Goal: Task Accomplishment & Management: Manage account settings

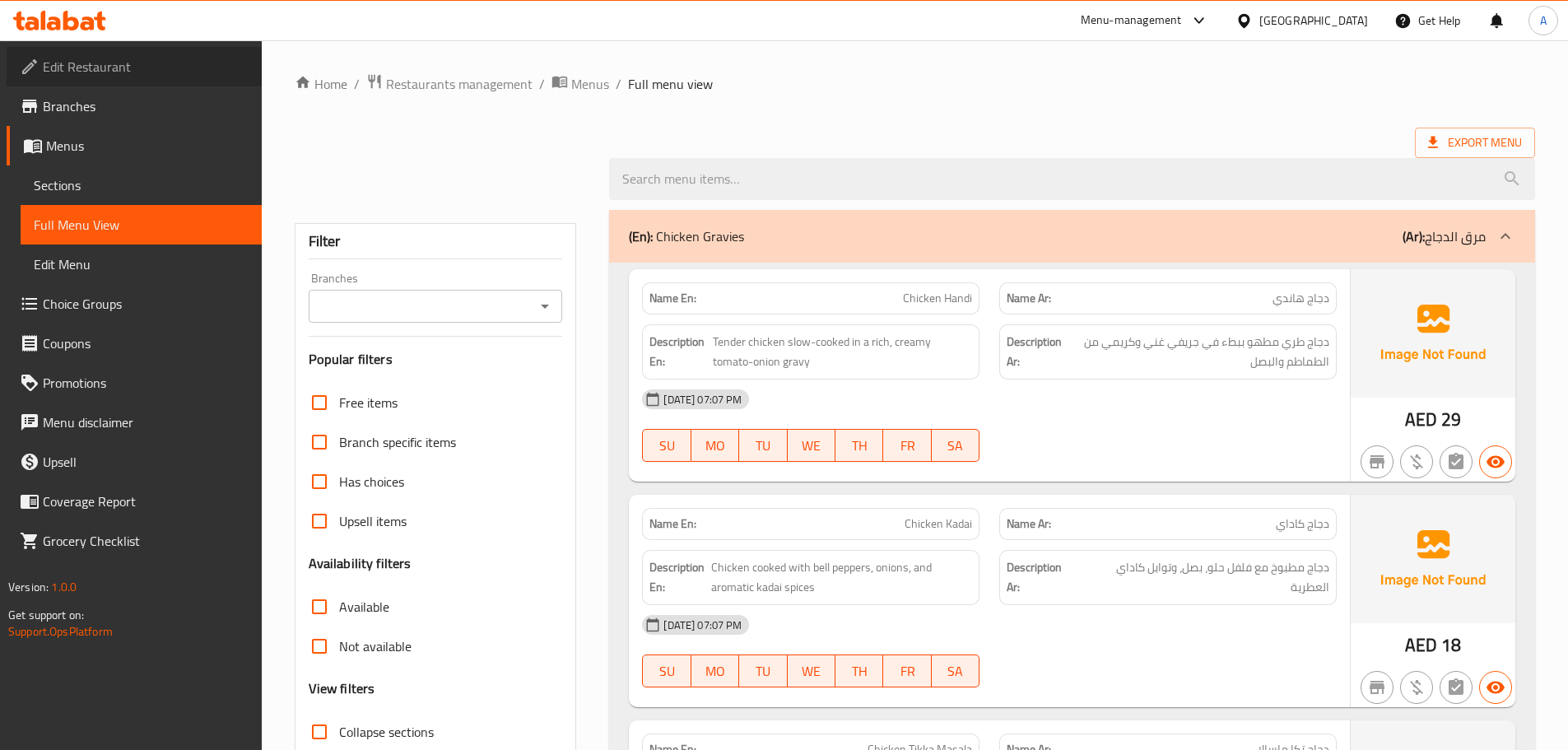
drag, startPoint x: 96, startPoint y: 62, endPoint x: 132, endPoint y: 68, distance: 36.5
click at [96, 62] on span "Edit Restaurant" at bounding box center [145, 67] width 206 height 20
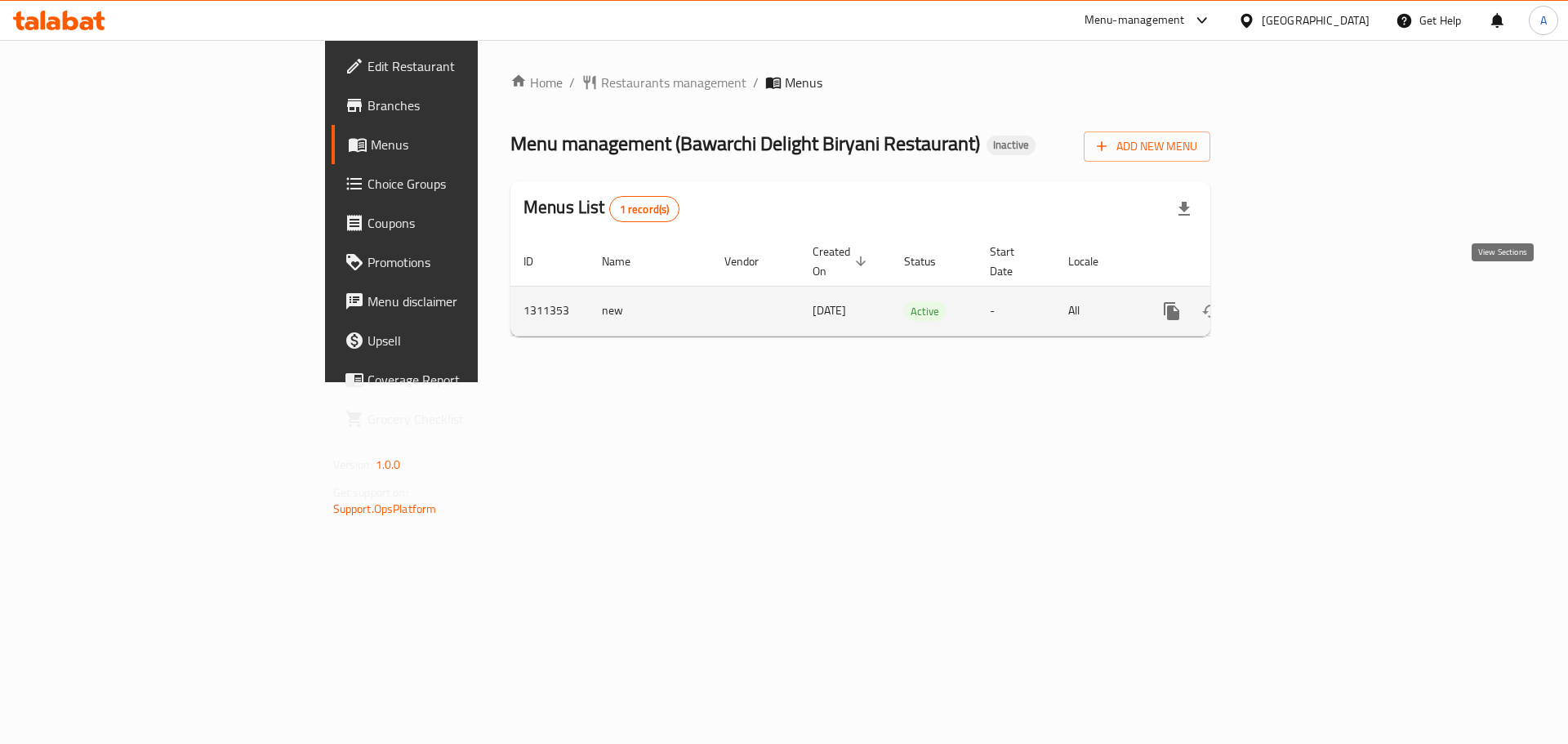
click at [1297, 304] on icon "enhanced table" at bounding box center [1289, 311] width 15 height 15
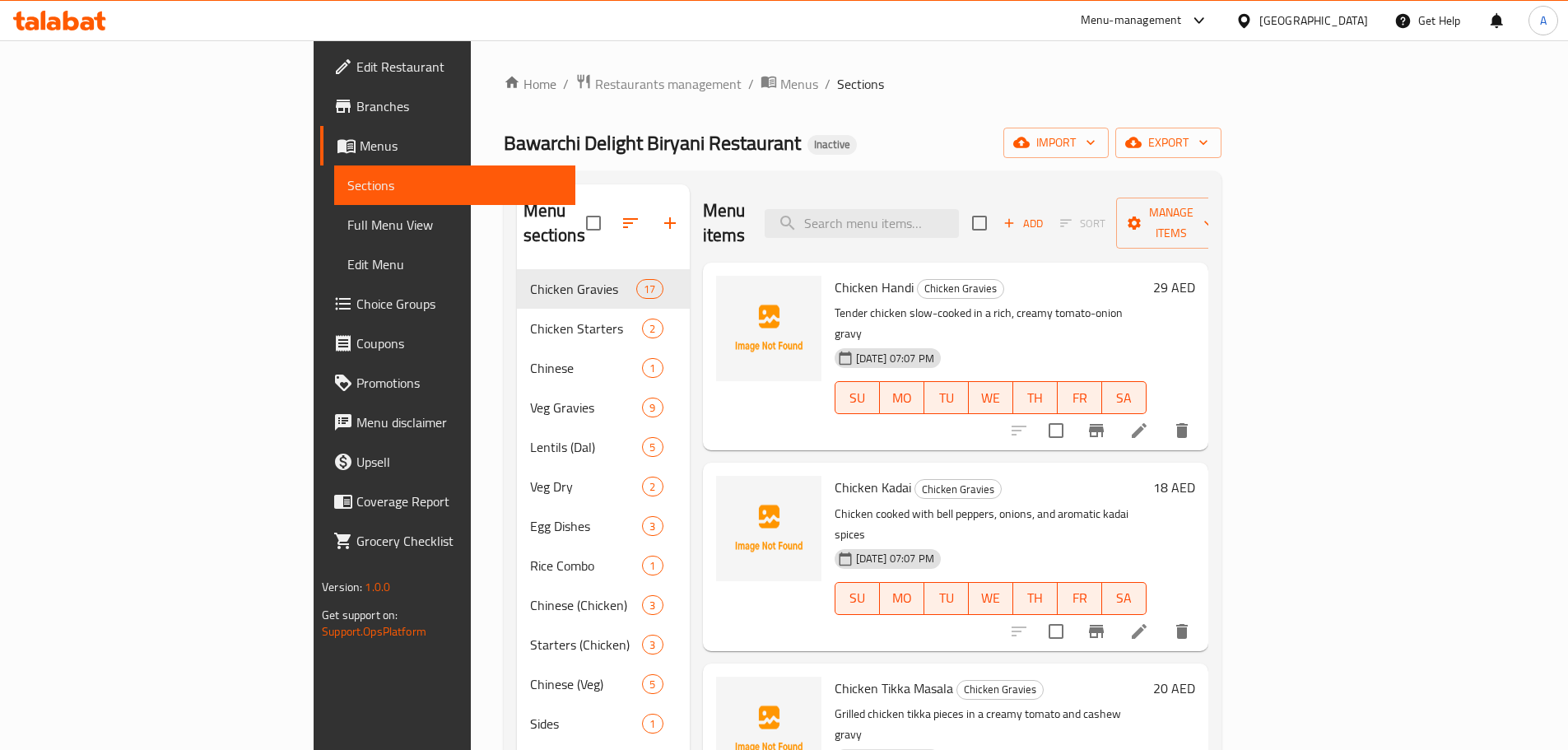
click at [504, 158] on span "Bawarchi Delight Biryani Restaurant" at bounding box center [652, 143] width 297 height 37
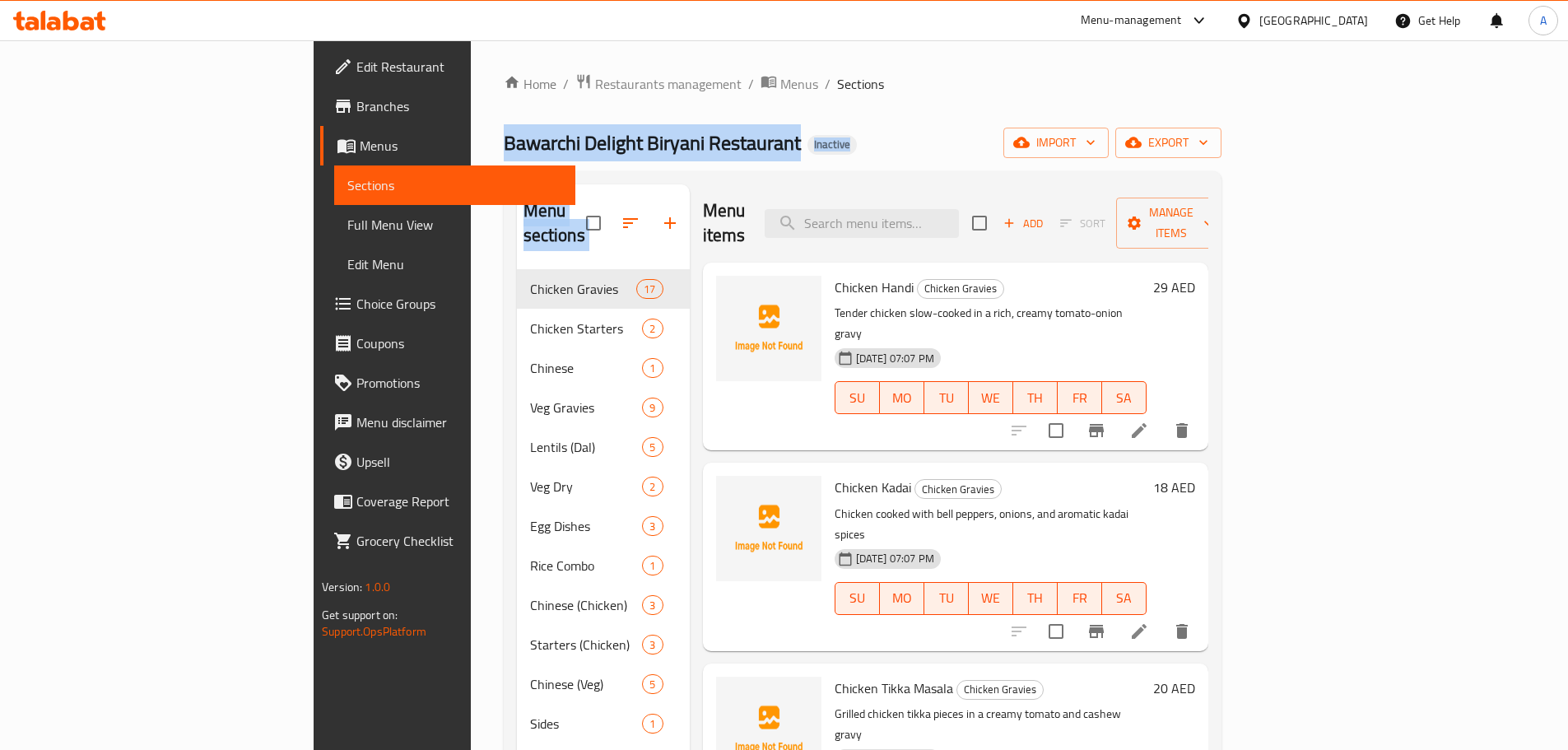
drag, startPoint x: 324, startPoint y: 158, endPoint x: 426, endPoint y: 271, distance: 152.2
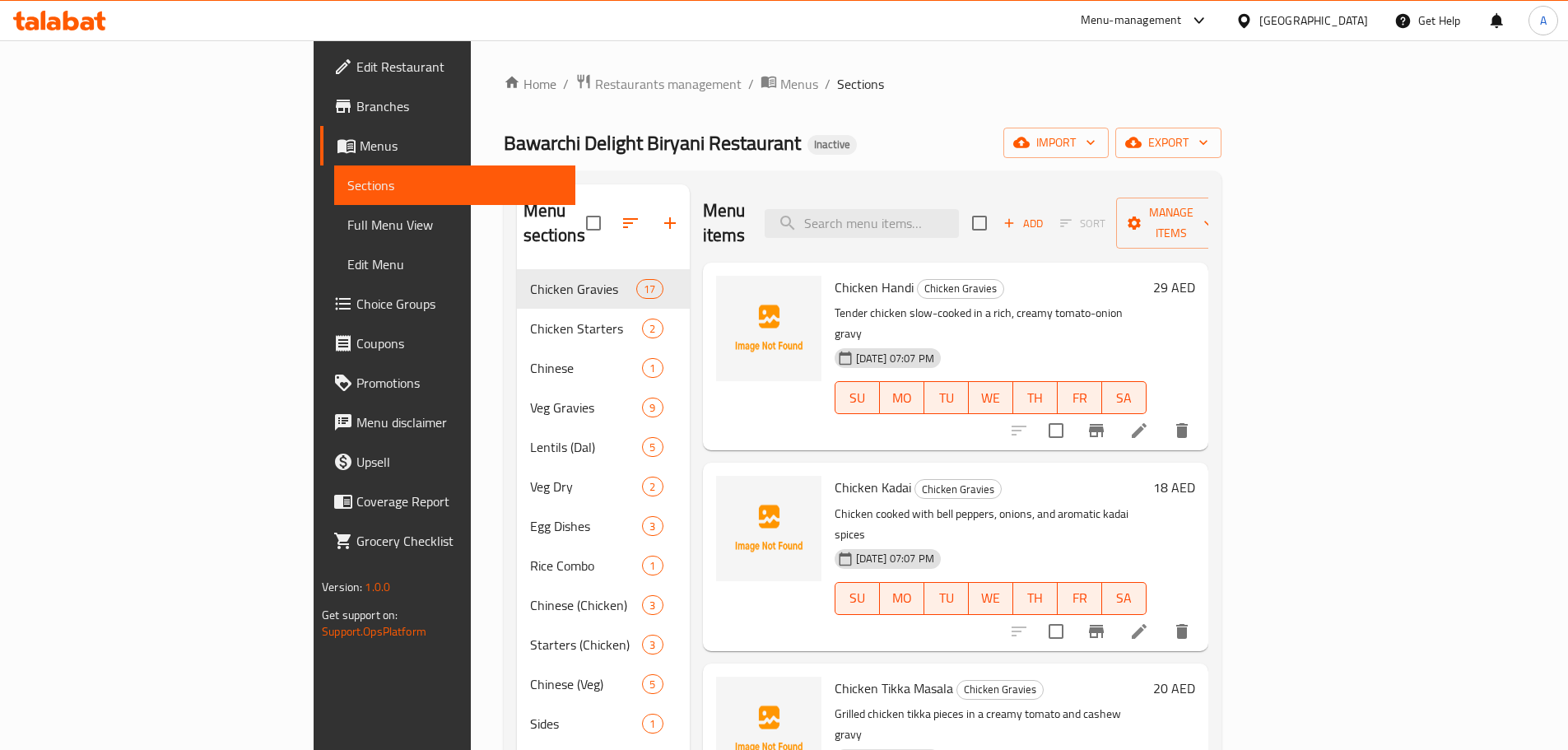
click at [788, 85] on ol "Home / Restaurants management / Menus / Sections" at bounding box center [862, 84] width 717 height 22
click at [348, 224] on span "Full Menu View" at bounding box center [455, 225] width 214 height 20
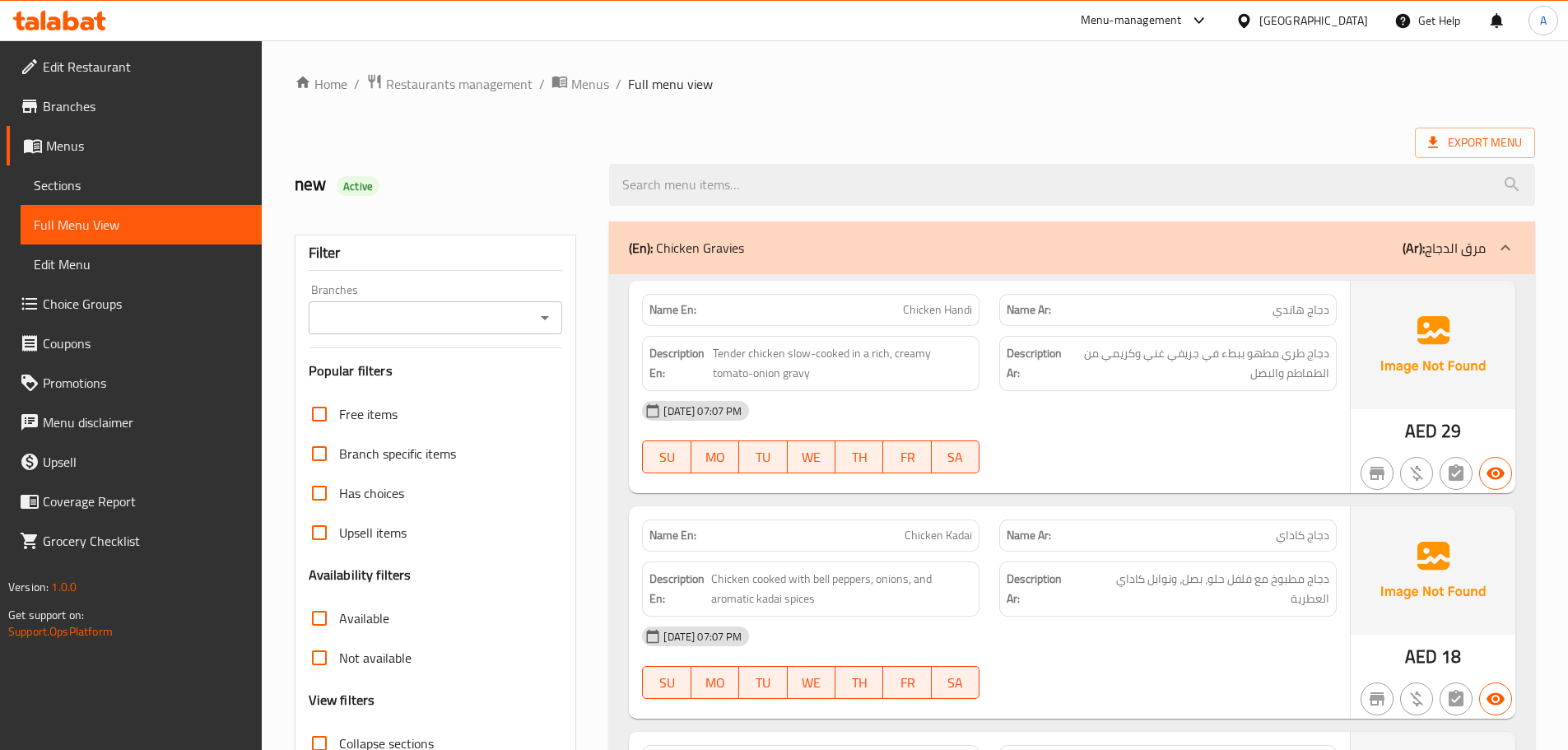
scroll to position [412, 0]
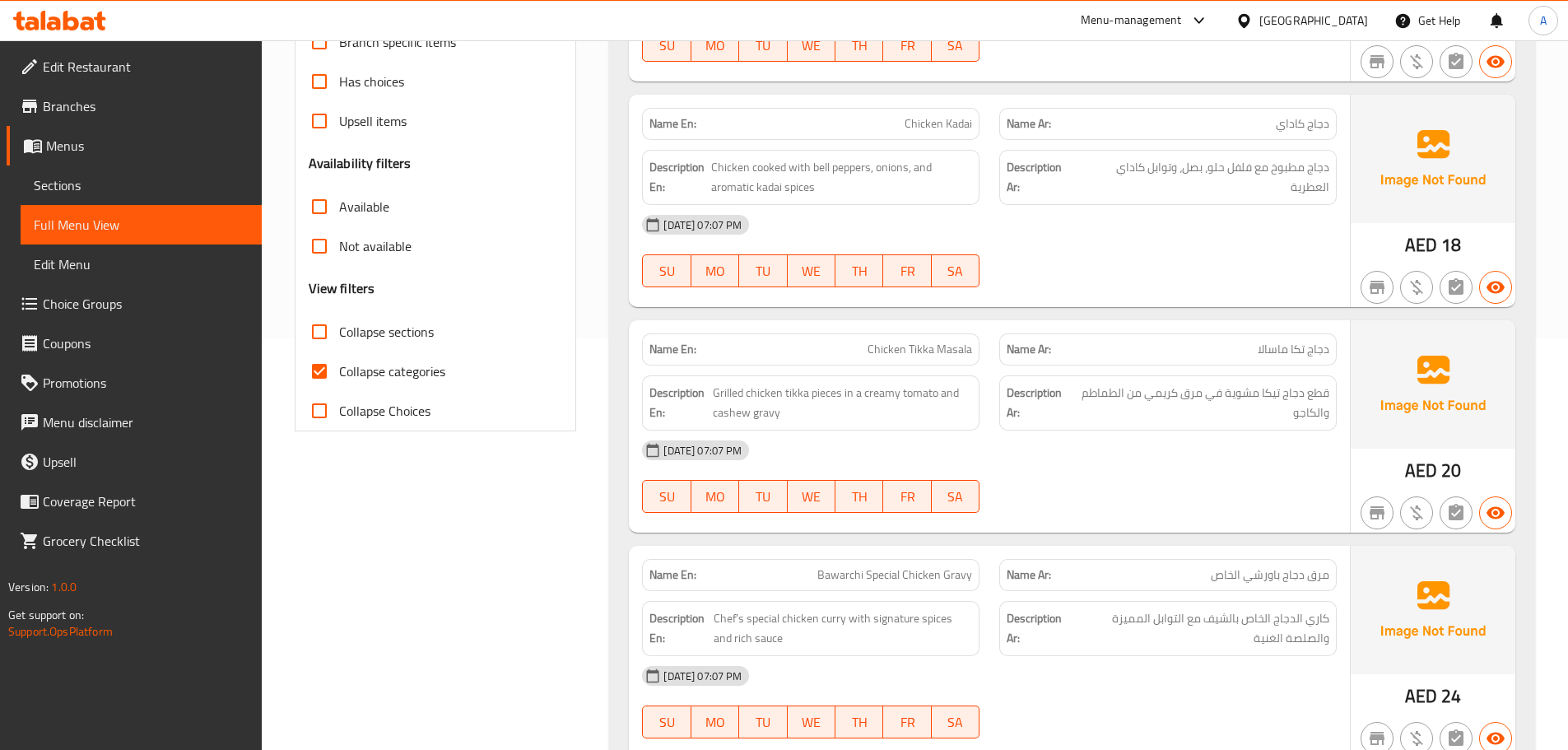
click at [319, 365] on input "Collapse categories" at bounding box center [319, 372] width 40 height 40
checkbox input "false"
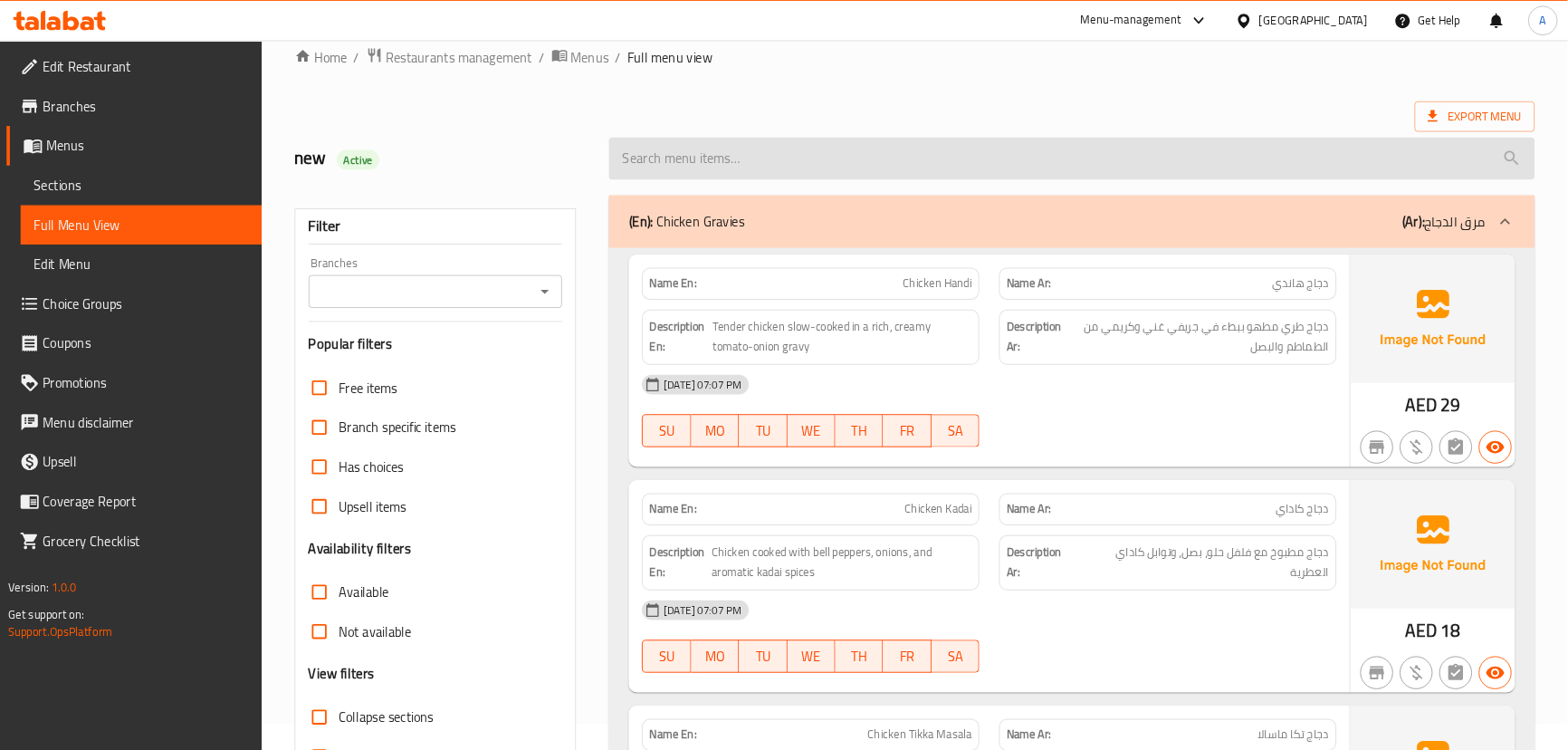
scroll to position [0, 0]
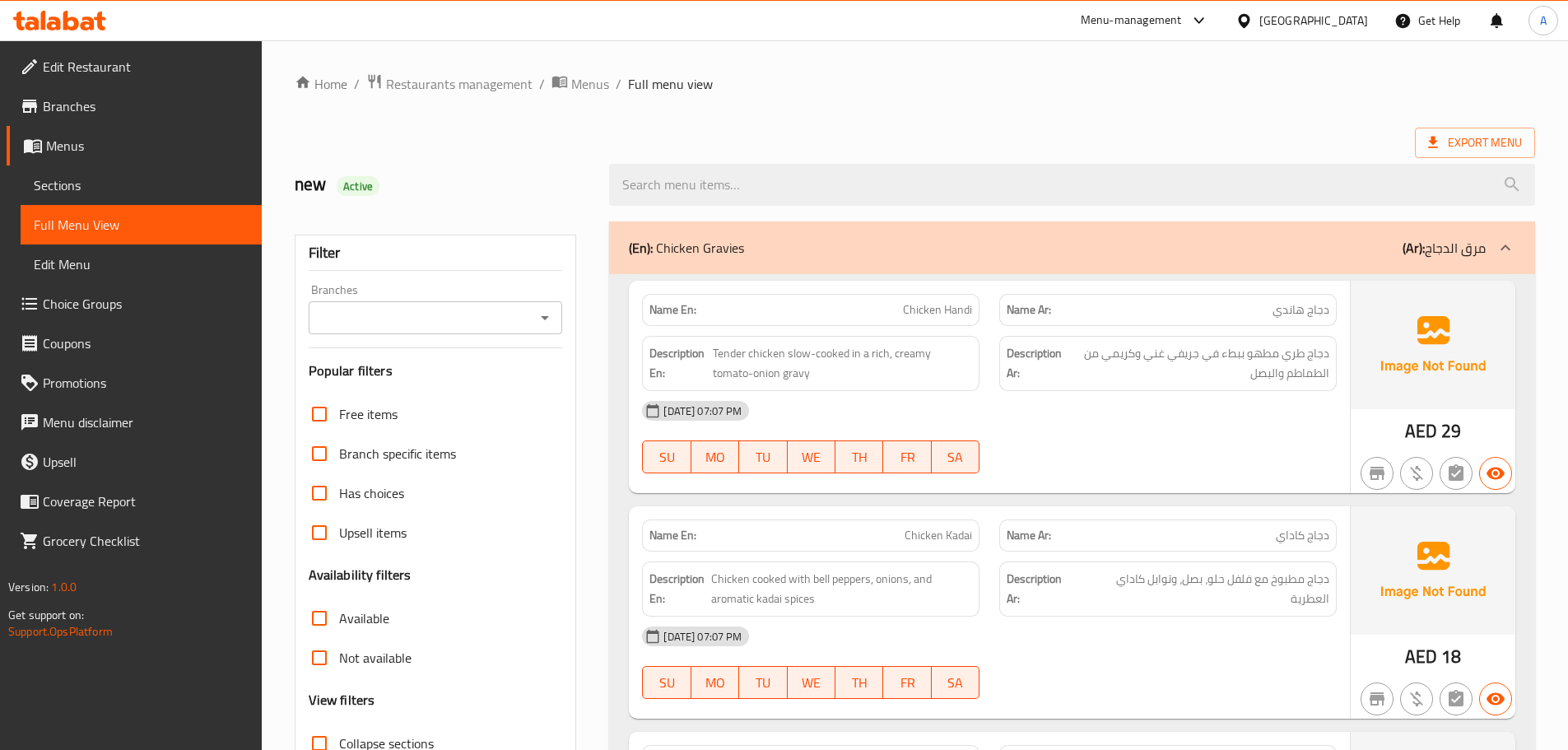
click at [884, 142] on div "Export Menu" at bounding box center [915, 142] width 1240 height 31
drag, startPoint x: 872, startPoint y: 315, endPoint x: 1036, endPoint y: 357, distance: 169.3
click at [1001, 333] on div "Name En: Chicken Handi Name Ar: دجاج هاندي Description En: Tender chicken slow-…" at bounding box center [989, 387] width 721 height 212
click at [1089, 412] on div "[DATE] 07:07 PM" at bounding box center [989, 411] width 714 height 40
drag, startPoint x: 833, startPoint y: 331, endPoint x: 1173, endPoint y: 373, distance: 342.6
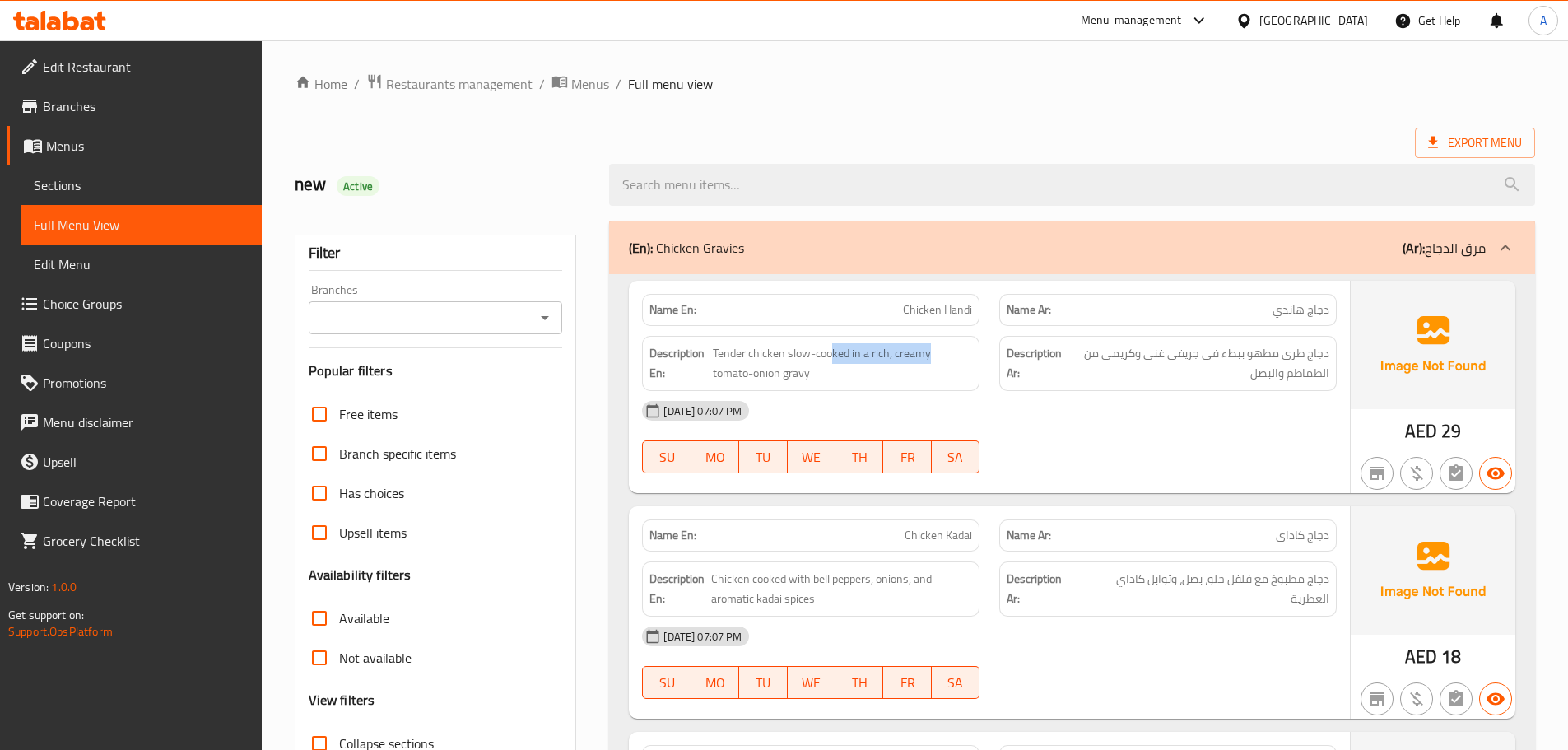
click at [1093, 359] on div "Description En: Tender chicken slow-cooked in a rich, creamy tomato-onion gravy…" at bounding box center [989, 363] width 714 height 75
click at [1184, 387] on div "Description Ar: دجاج طري مطهو ببطء في جريفي غني وكريمي من الطماطم والبصل" at bounding box center [1168, 363] width 338 height 55
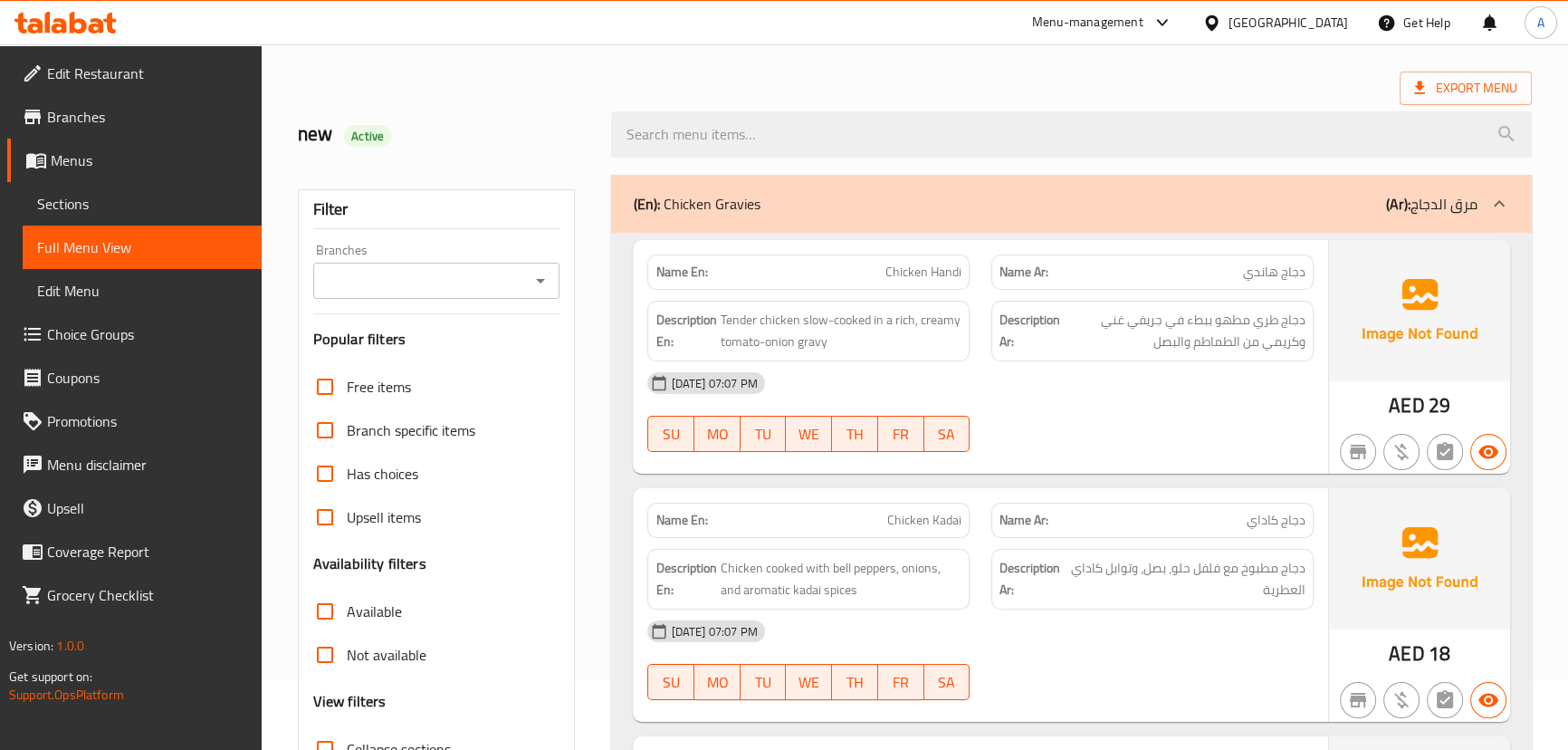
scroll to position [164, 0]
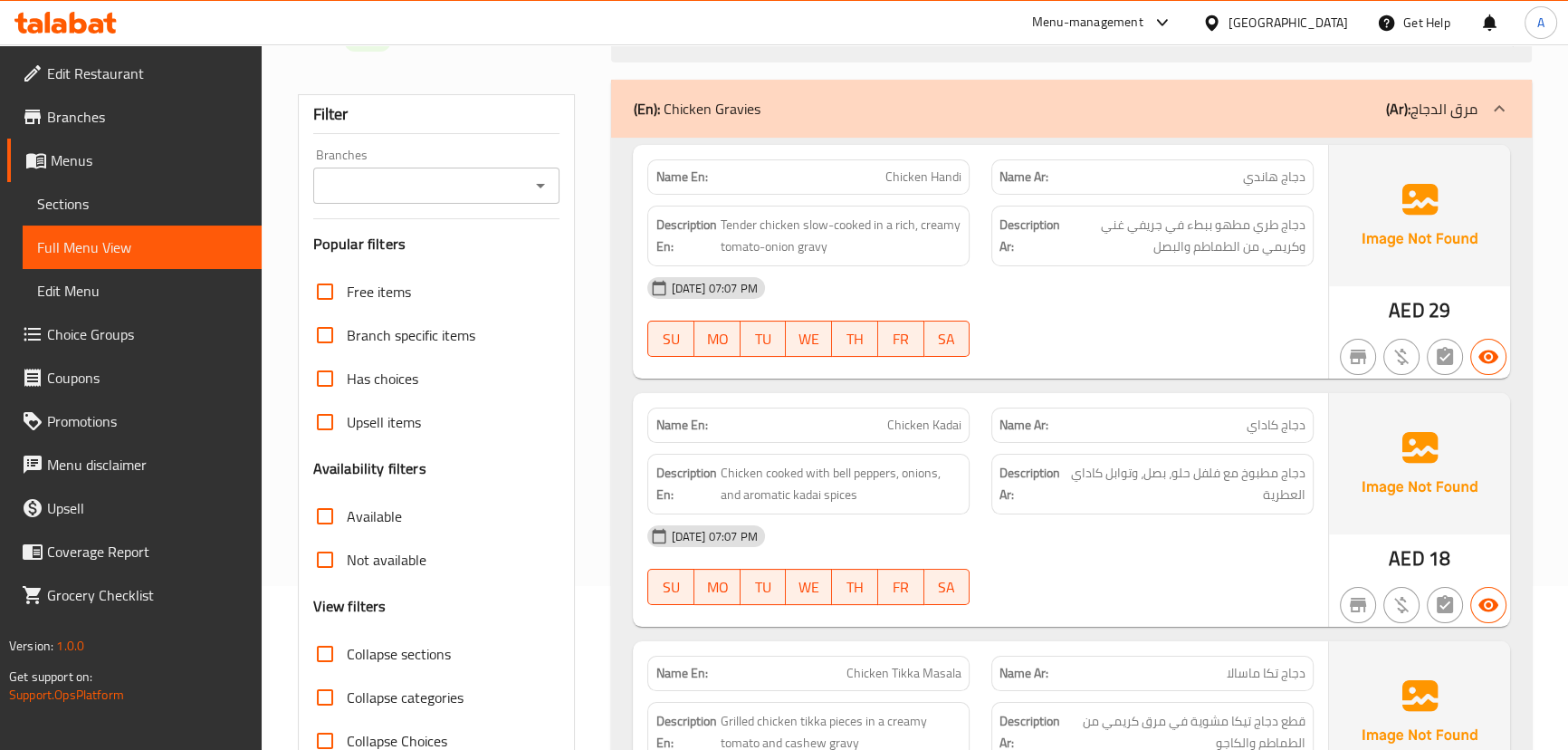
drag, startPoint x: 865, startPoint y: 183, endPoint x: 1184, endPoint y: 257, distance: 327.5
click at [1131, 243] on div "Name En: Chicken Handi Name Ar: دجاج هاندي Description En: Tender chicken slow-…" at bounding box center [979, 261] width 694 height 233
click at [1196, 278] on div "[DATE] 07:07 PM" at bounding box center [979, 288] width 687 height 44
drag, startPoint x: 830, startPoint y: 190, endPoint x: 1072, endPoint y: 248, distance: 248.9
click at [1014, 220] on div "Name En: Chicken Handi Name Ar: دجاج هاندي Description En: Tender chicken slow-…" at bounding box center [979, 261] width 694 height 233
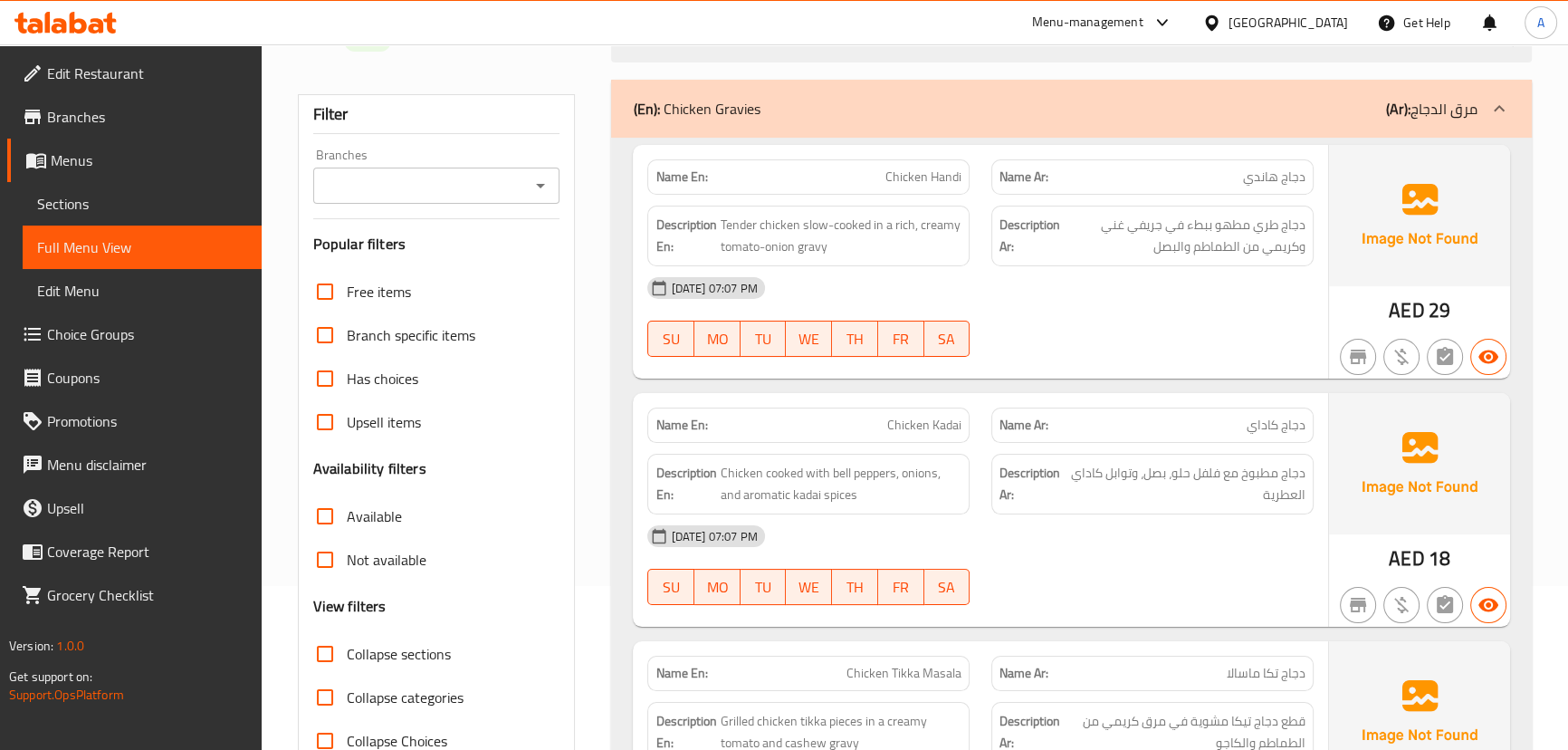
drag, startPoint x: 1093, startPoint y: 291, endPoint x: 1072, endPoint y: 306, distance: 25.8
click at [1095, 296] on div "[DATE] 07:07 PM" at bounding box center [979, 288] width 687 height 44
drag, startPoint x: 875, startPoint y: 185, endPoint x: 1004, endPoint y: 220, distance: 133.7
click at [953, 190] on div "Name En: Chicken Handi" at bounding box center [808, 177] width 322 height 36
click at [1078, 315] on div "12-09-2025 07:07 PM SU MO TU WE TH FR SA" at bounding box center [979, 316] width 687 height 102
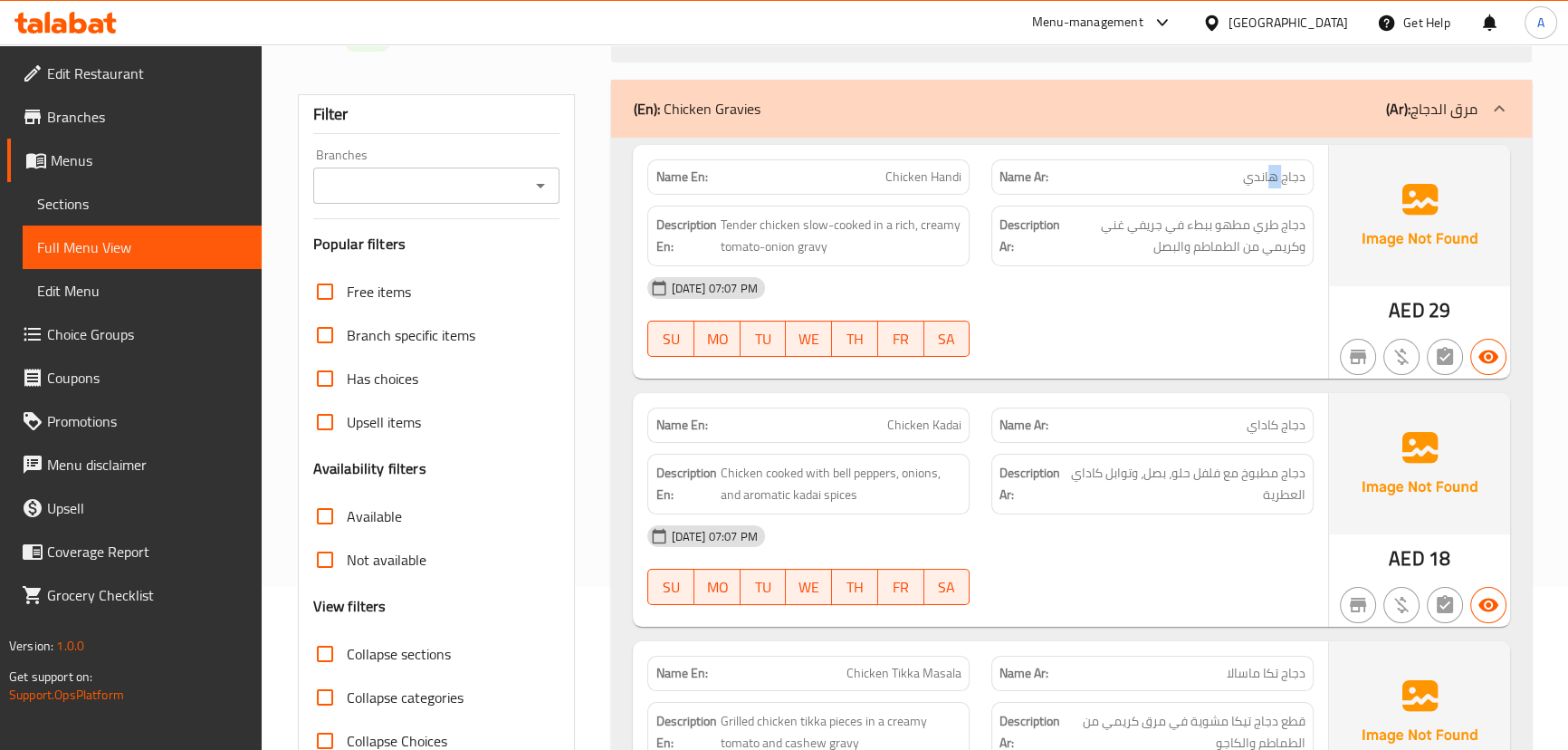
drag, startPoint x: 1276, startPoint y: 175, endPoint x: 1221, endPoint y: 205, distance: 62.6
click at [1248, 182] on span "دجاج هاندي" at bounding box center [1274, 177] width 62 height 19
click at [1217, 286] on div "[DATE] 07:07 PM" at bounding box center [979, 288] width 687 height 44
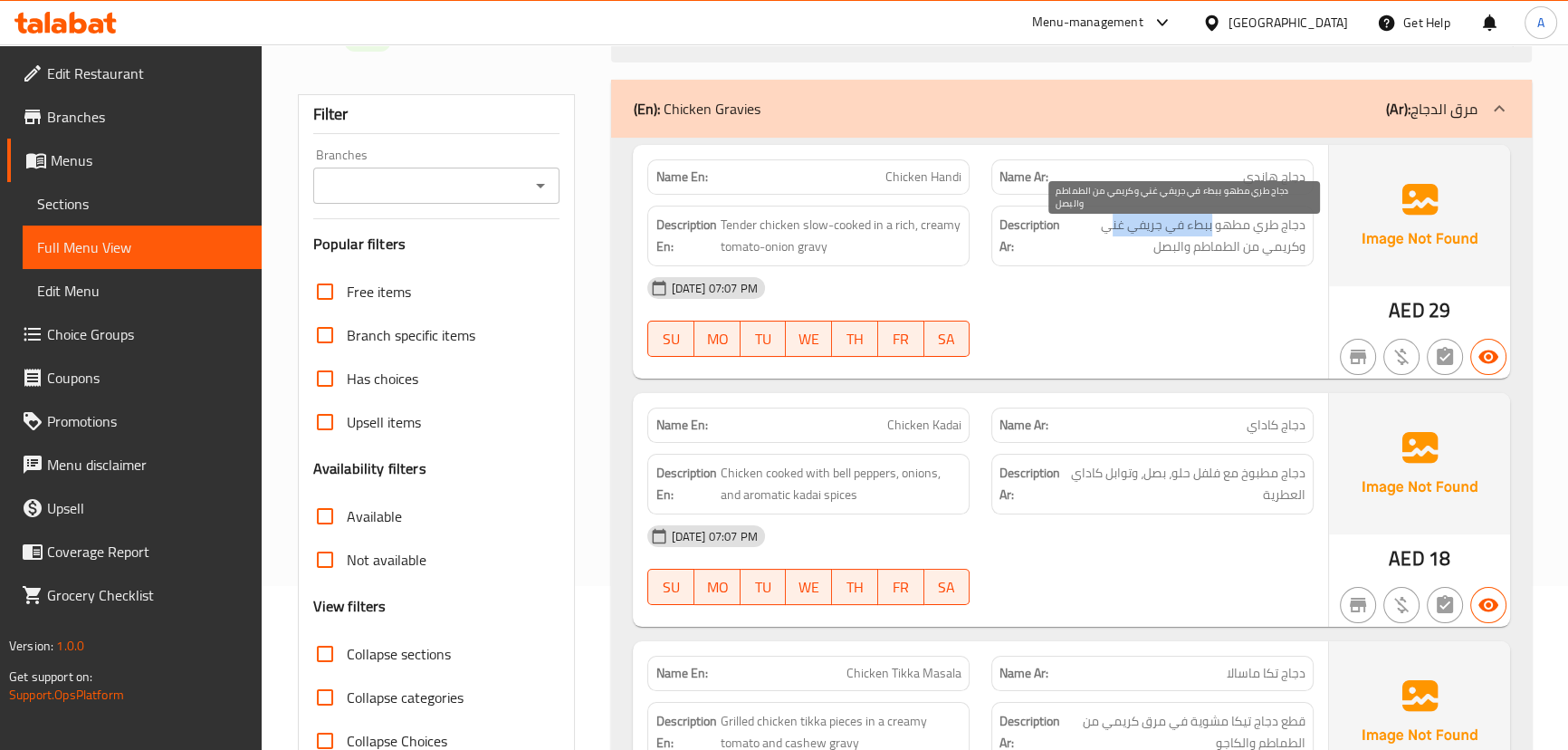
drag, startPoint x: 1168, startPoint y: 224, endPoint x: 1110, endPoint y: 224, distance: 58.0
click at [1110, 224] on span "دجاج طري مطهو ببطء في جريفي غني وكريمي من الطماطم والبصل" at bounding box center [1184, 236] width 241 height 45
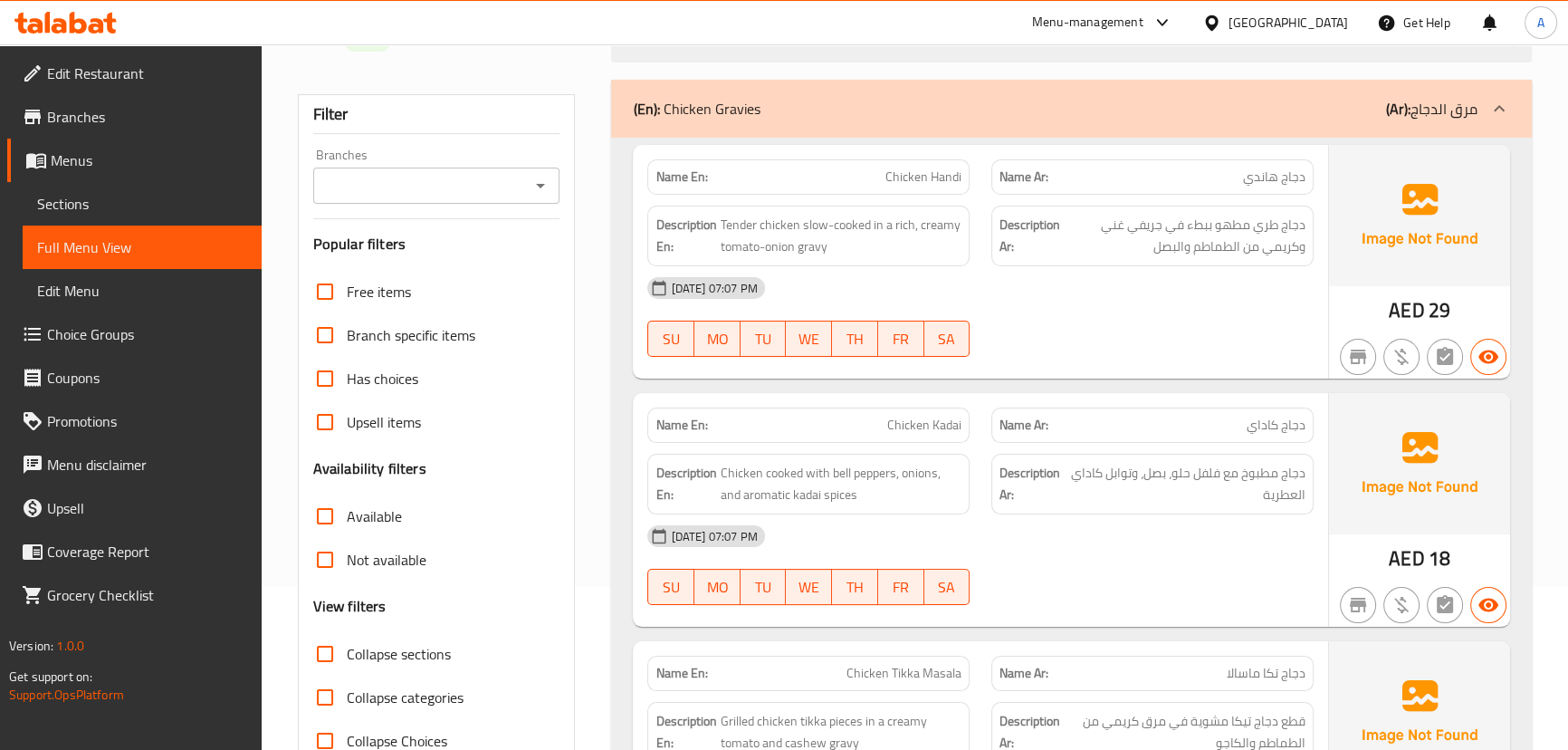
click at [1195, 286] on div "[DATE] 07:07 PM" at bounding box center [979, 288] width 687 height 44
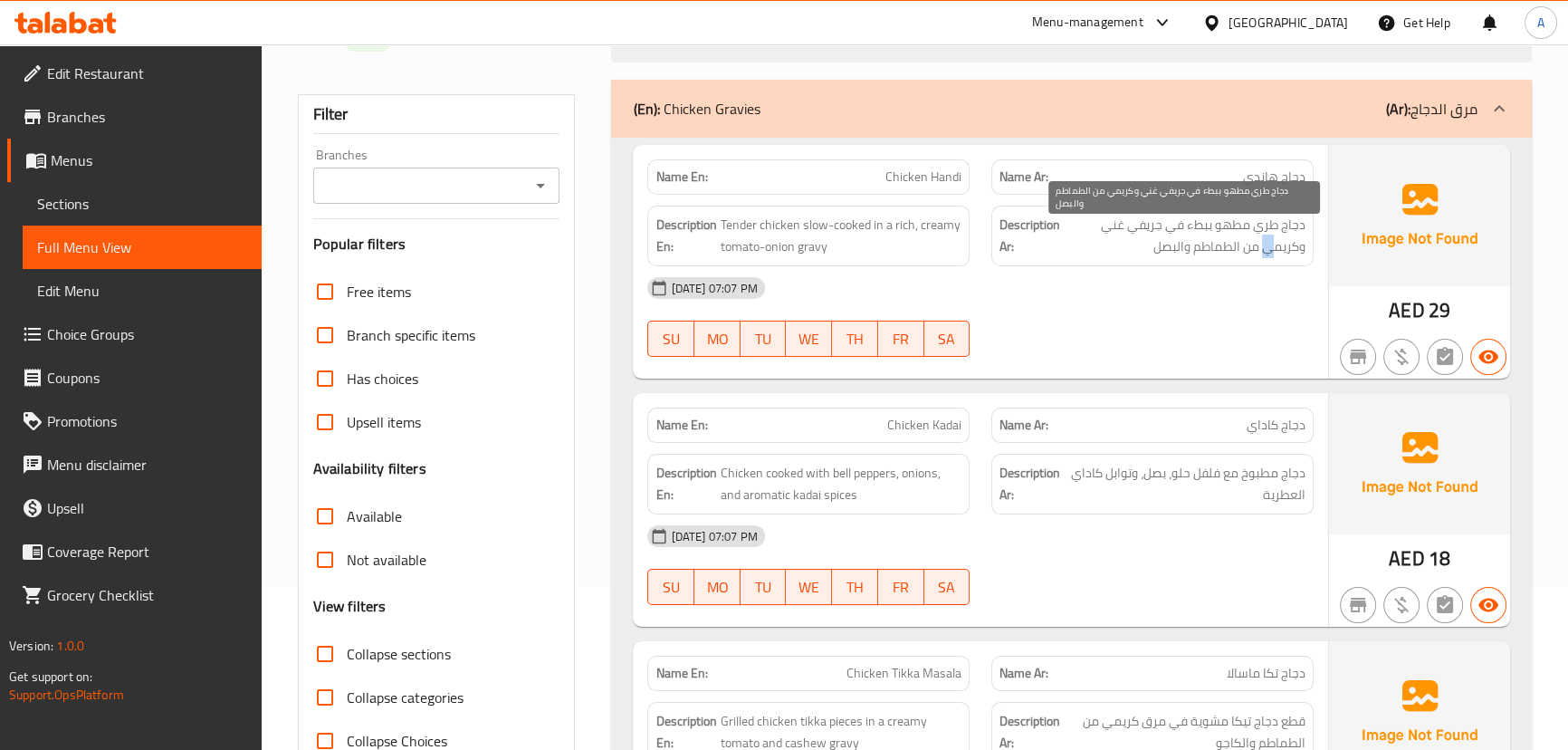
drag, startPoint x: 1269, startPoint y: 246, endPoint x: 1227, endPoint y: 280, distance: 54.0
click at [1245, 252] on span "دجاج طري مطهو ببطء في جريفي غني وكريمي من الطماطم والبصل" at bounding box center [1184, 236] width 241 height 45
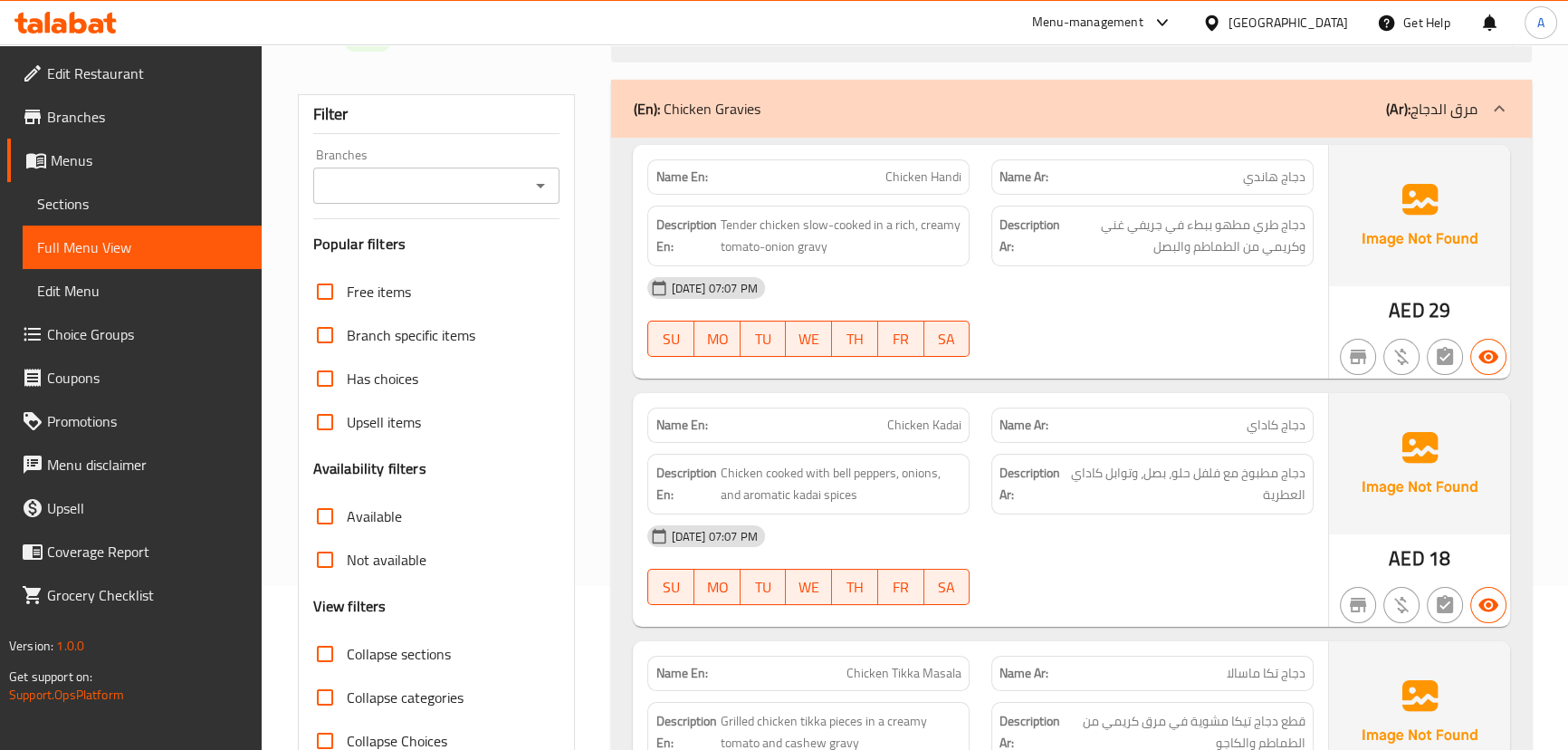
drag, startPoint x: 1207, startPoint y: 325, endPoint x: 1058, endPoint y: 338, distance: 149.6
click at [1168, 330] on div "12-09-2025 07:07 PM SU MO TU WE TH FR SA" at bounding box center [979, 316] width 687 height 102
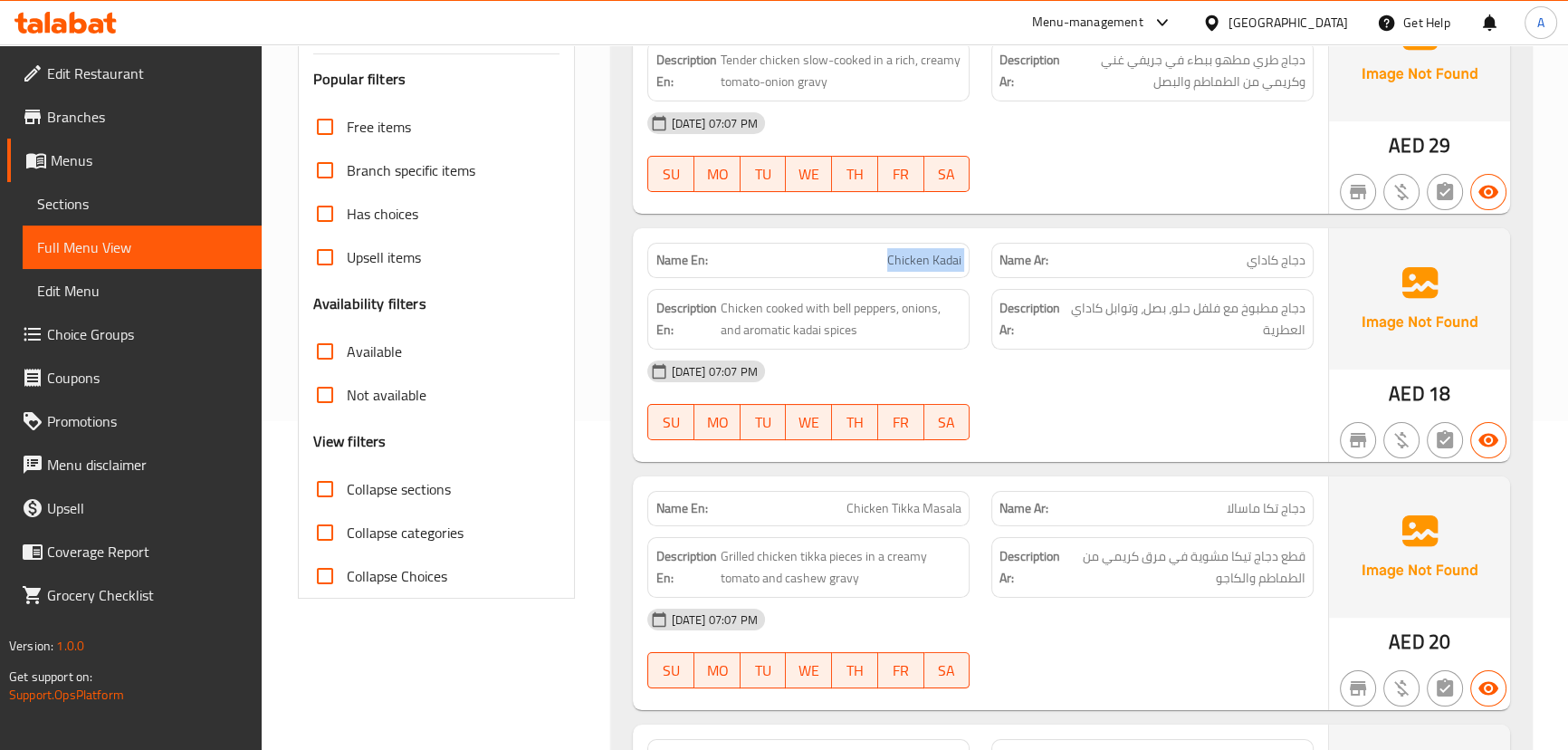
drag, startPoint x: 885, startPoint y: 236, endPoint x: 1013, endPoint y: 281, distance: 135.7
click at [999, 273] on div "Name En: Chicken Kadai Name Ar: دجاج كاداي" at bounding box center [979, 260] width 687 height 57
click at [1115, 376] on div "[DATE] 07:07 PM" at bounding box center [979, 371] width 687 height 44
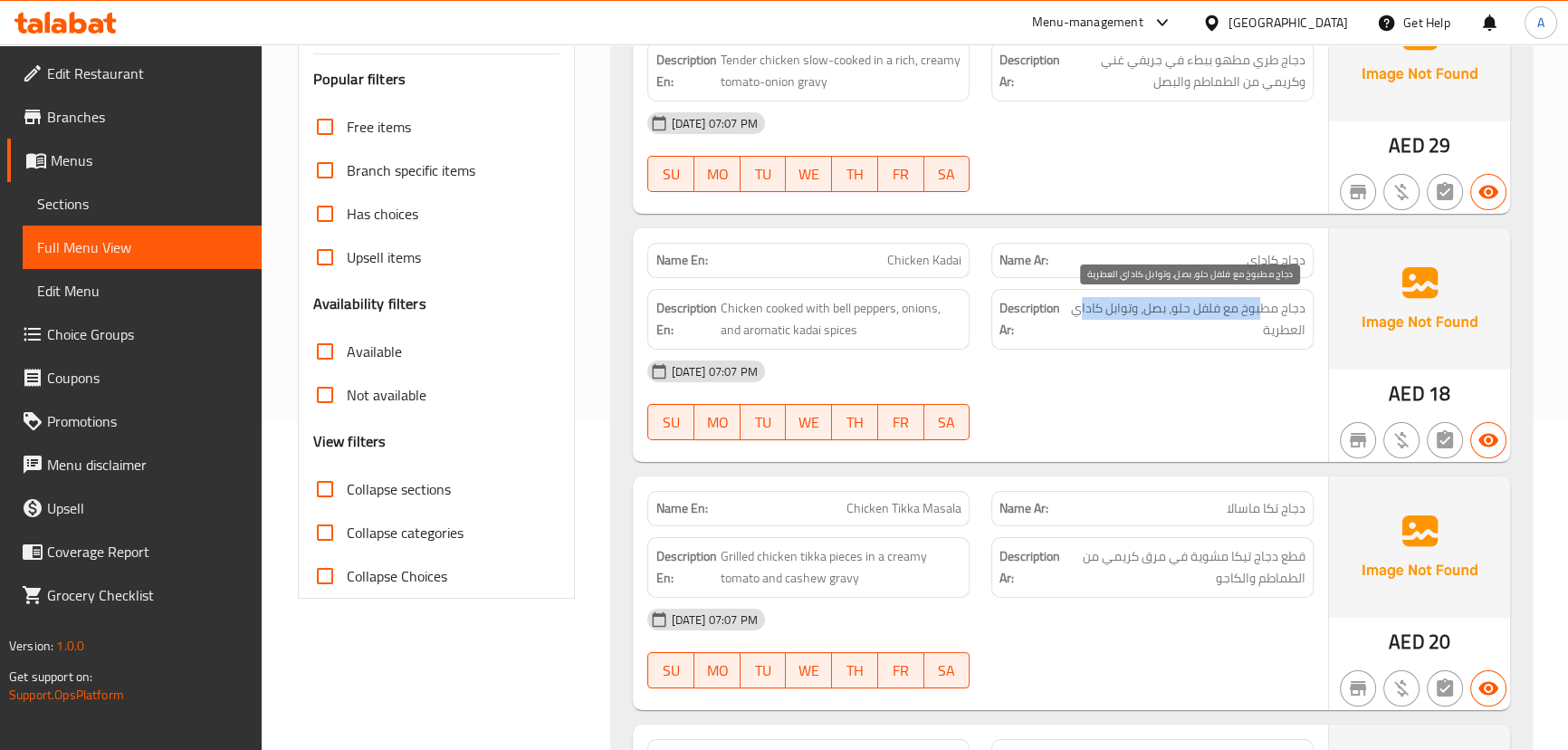
drag, startPoint x: 1255, startPoint y: 309, endPoint x: 1080, endPoint y: 309, distance: 175.0
click at [1080, 309] on span "دجاج مطبوخ مع فلفل حلو، بصل، وتوابل كاداي العطرية" at bounding box center [1187, 319] width 236 height 45
click at [1091, 349] on div "[DATE] 07:07 PM" at bounding box center [979, 371] width 687 height 44
click at [994, 391] on div "[DATE] 07:07 PM" at bounding box center [979, 371] width 687 height 44
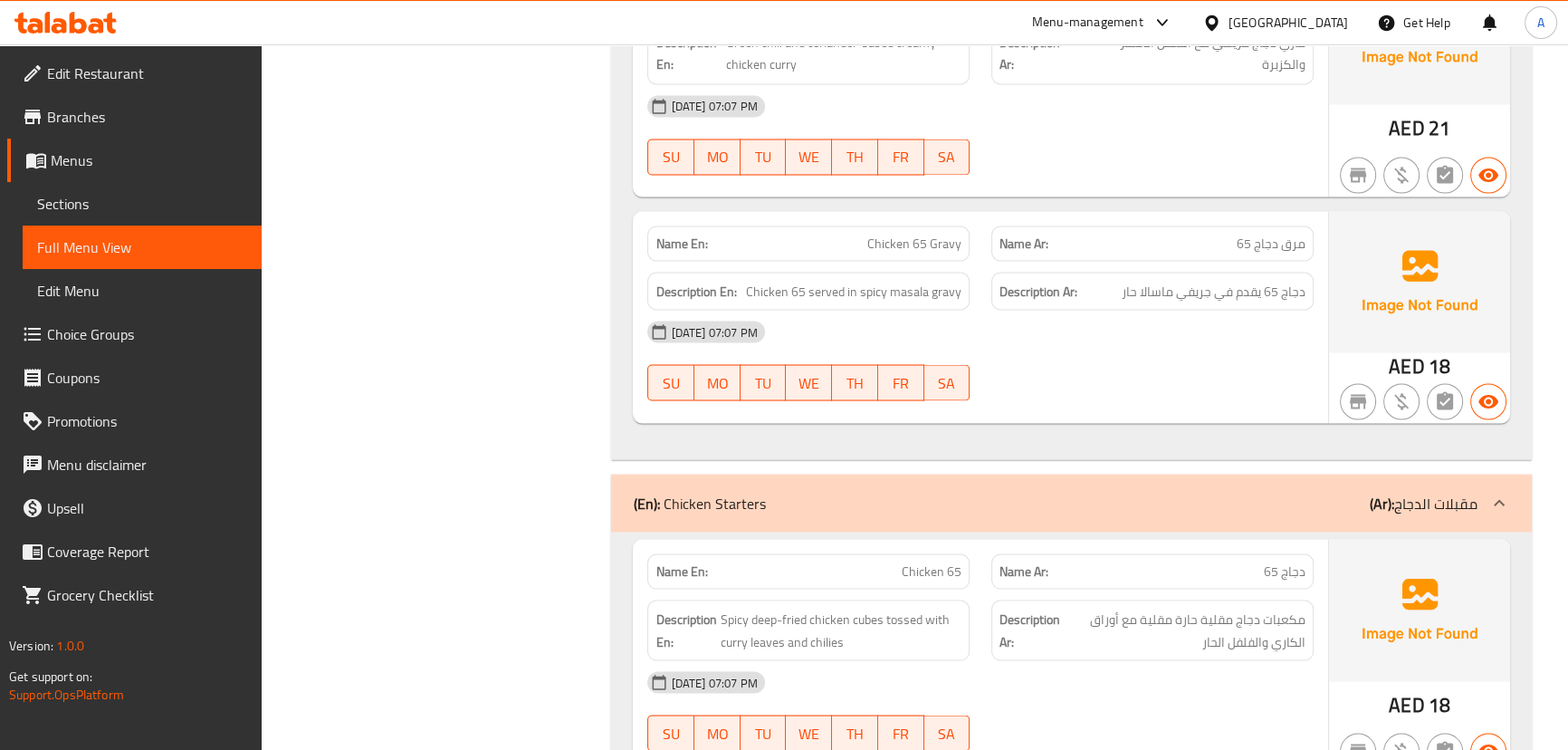
scroll to position [4176, 0]
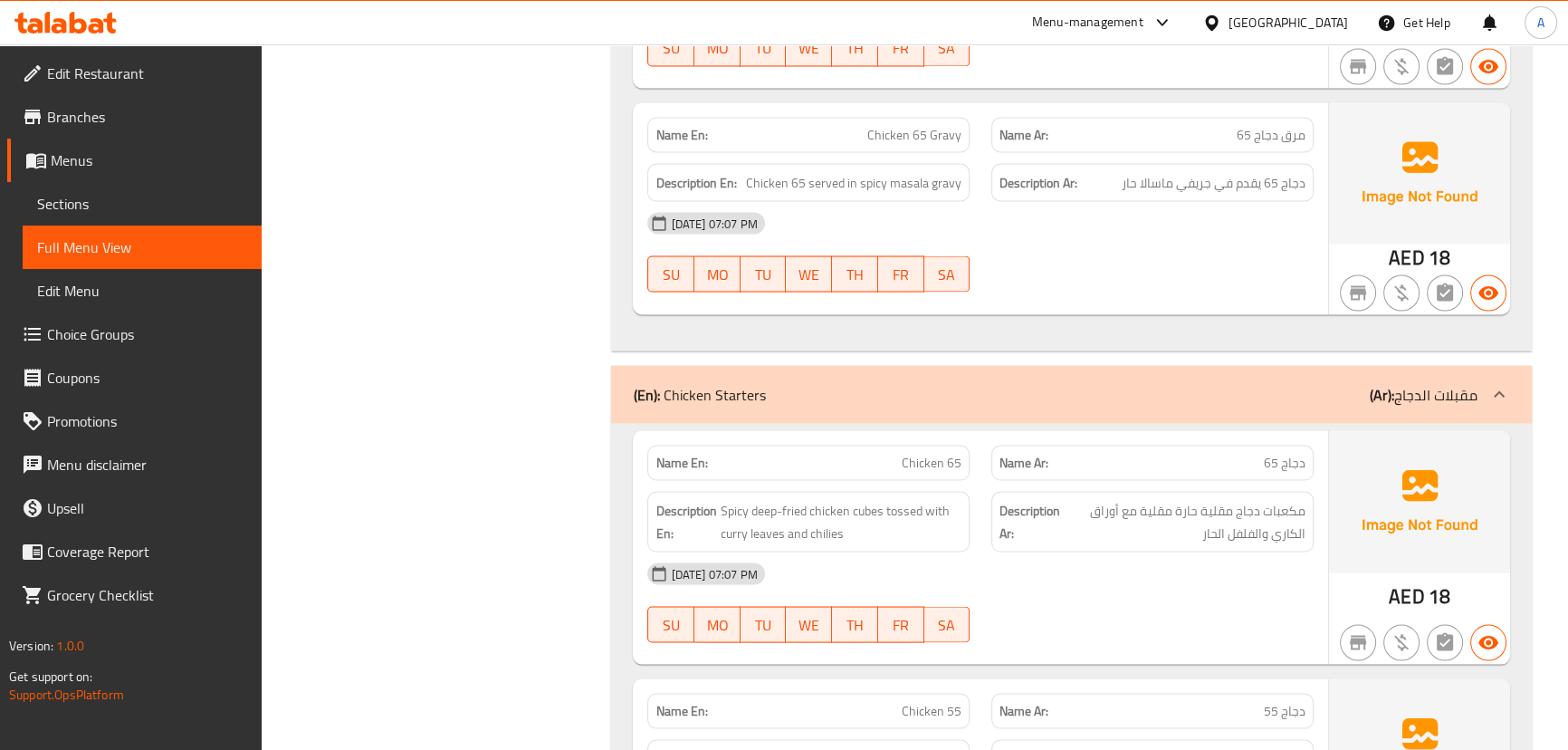
drag, startPoint x: 890, startPoint y: 451, endPoint x: 988, endPoint y: 482, distance: 102.8
click at [977, 476] on div "Name En: Chicken 65 Name Ar: دجاج 65 Description En: Spicy deep-fried chicken c…" at bounding box center [979, 546] width 694 height 233
click at [1030, 519] on strong "Description Ar:" at bounding box center [1029, 521] width 60 height 45
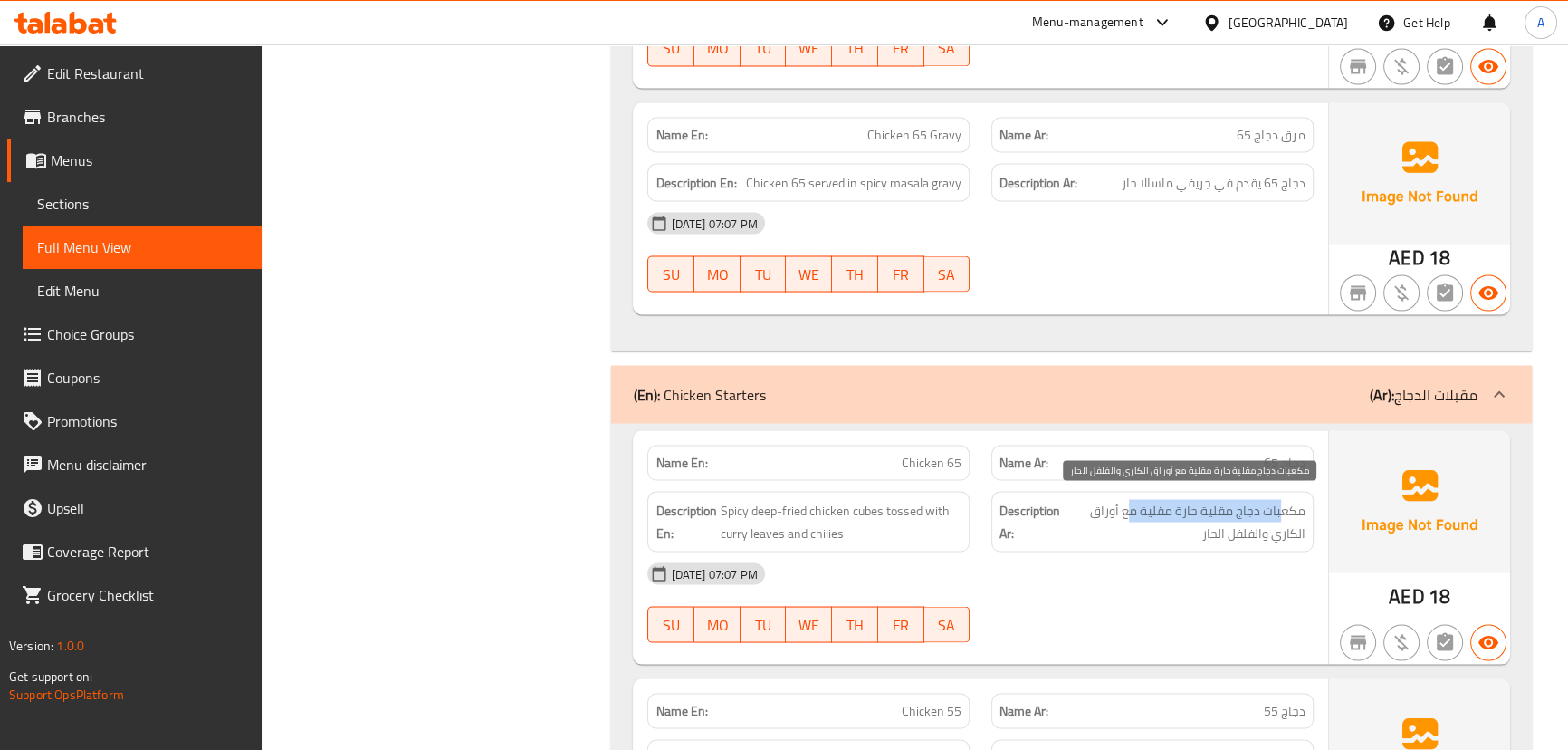
drag, startPoint x: 1282, startPoint y: 502, endPoint x: 1131, endPoint y: 506, distance: 151.1
click at [1131, 506] on span "مكعبات دجاج مقلية حارة مقلية مع أوراق الكاري والفلفل الحار" at bounding box center [1184, 521] width 241 height 45
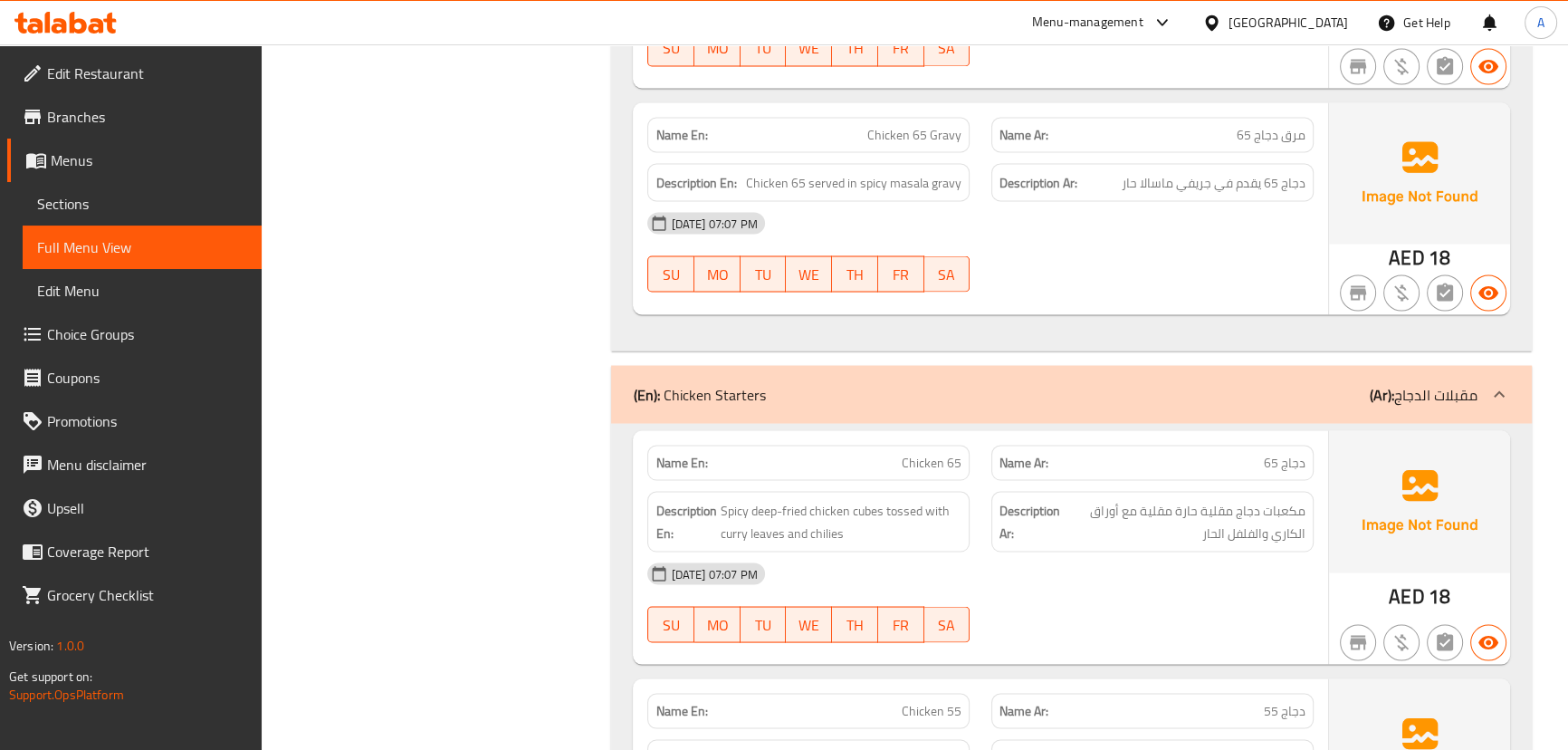
click at [1010, 604] on div "12-09-2025 07:07 PM SU MO TU WE TH FR SA" at bounding box center [979, 602] width 687 height 102
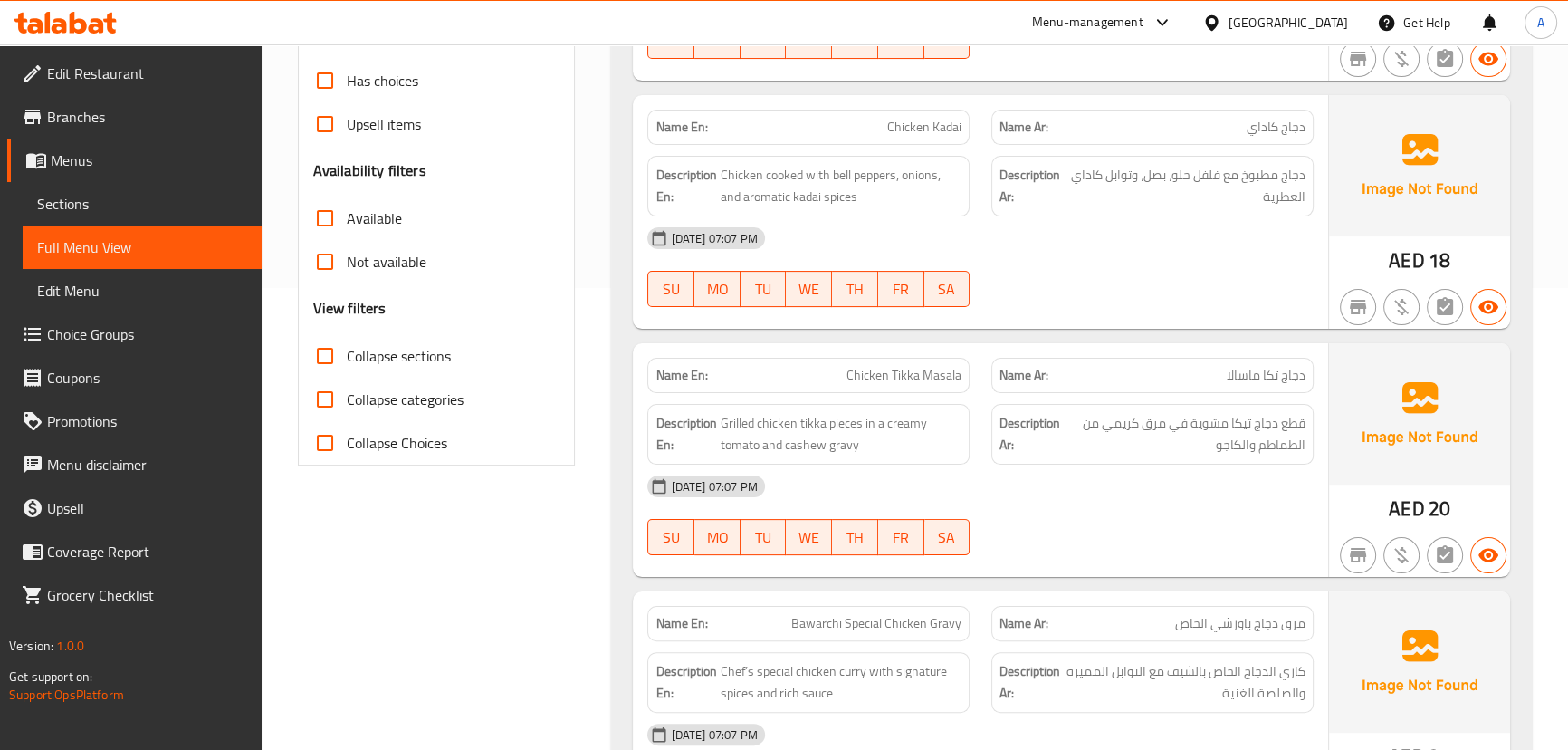
drag, startPoint x: 1179, startPoint y: 201, endPoint x: 1168, endPoint y: 202, distance: 11.0
click at [1179, 201] on span "دجاج مطبوخ مع فلفل حلو، بصل، وتوابل كاداي العطرية" at bounding box center [1187, 186] width 236 height 45
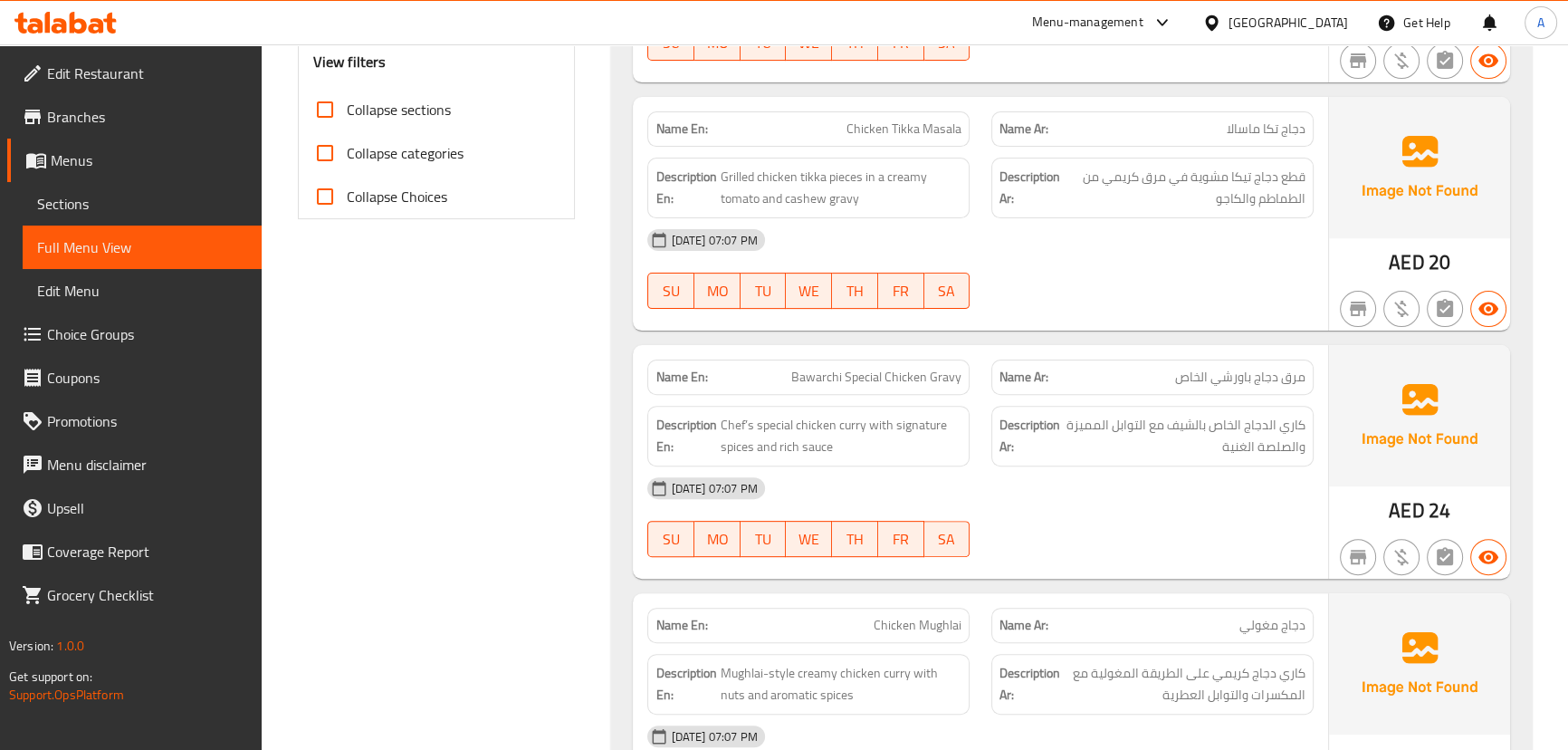
drag, startPoint x: 1104, startPoint y: 288, endPoint x: 1062, endPoint y: 287, distance: 42.0
click at [1089, 289] on div "12-09-2025 07:07 PM SU MO TU WE TH FR SA" at bounding box center [979, 269] width 687 height 102
click at [1147, 281] on div "12-09-2025 07:07 PM SU MO TU WE TH FR SA" at bounding box center [979, 269] width 687 height 102
drag, startPoint x: 824, startPoint y: 125, endPoint x: 1001, endPoint y: 172, distance: 183.1
click at [972, 134] on div "Name En: Chicken Tikka Masala" at bounding box center [808, 129] width 344 height 57
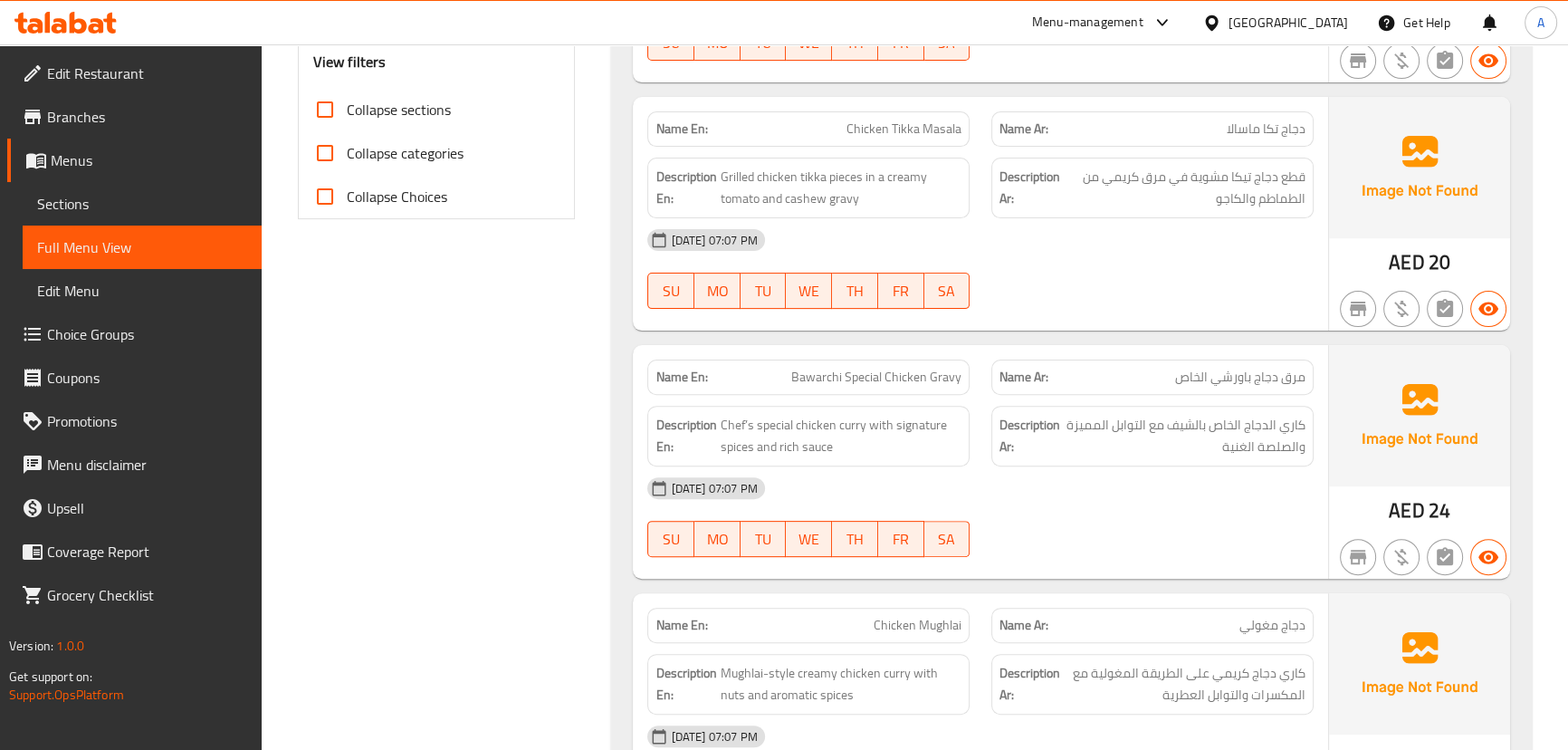
click at [1010, 208] on strong "Description Ar:" at bounding box center [1029, 188] width 60 height 45
drag, startPoint x: 1212, startPoint y: 177, endPoint x: 1166, endPoint y: 197, distance: 50.2
click at [1195, 179] on span "قطع دجاج تيكا مشوية في مرق كريمي من الطماطم والكاجو" at bounding box center [1184, 188] width 241 height 45
click at [1141, 248] on div "[DATE] 07:07 PM" at bounding box center [979, 241] width 687 height 44
drag, startPoint x: 751, startPoint y: 182, endPoint x: 821, endPoint y: 207, distance: 74.3
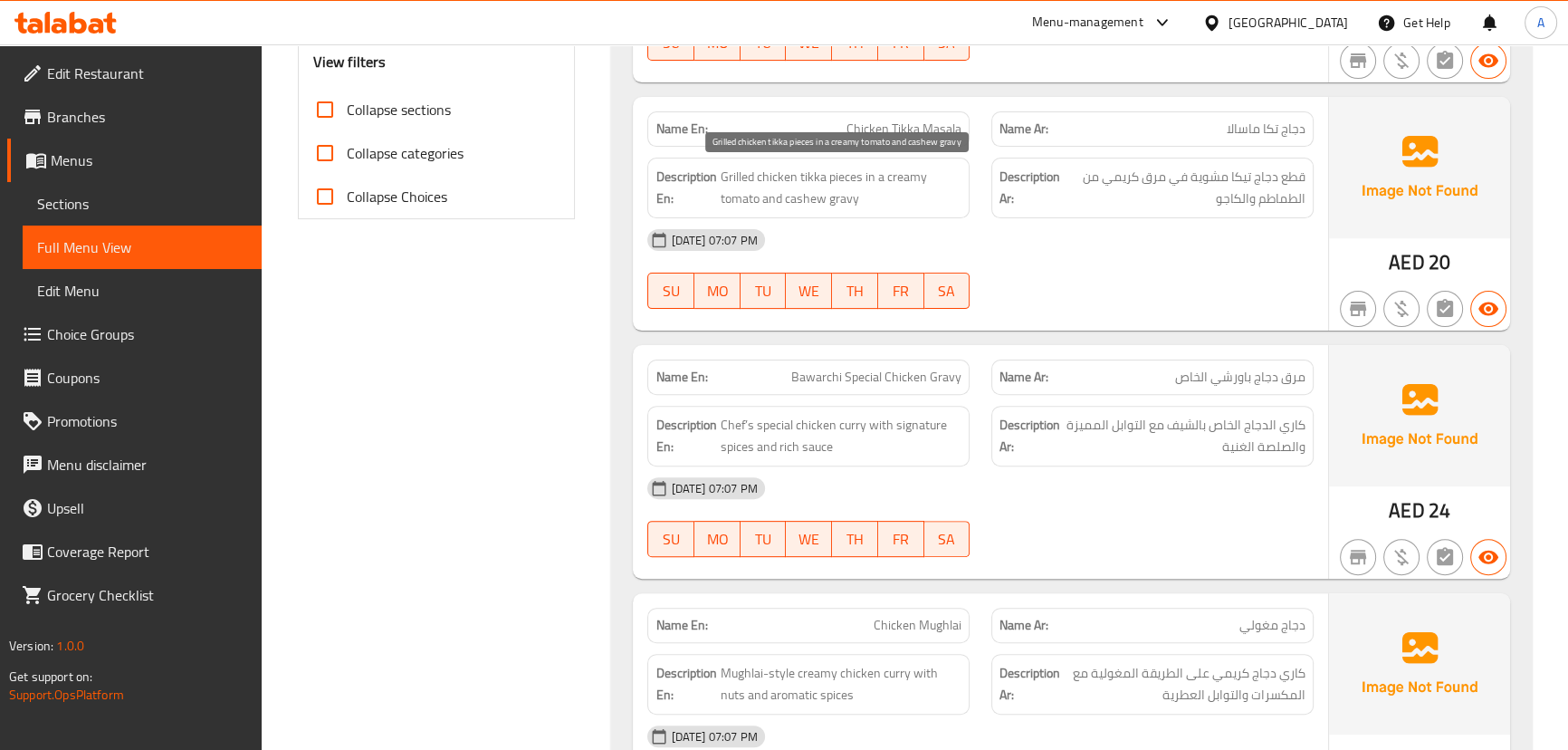
click at [780, 195] on span "Grilled chicken tikka pieces in a creamy tomato and cashew gravy" at bounding box center [840, 188] width 241 height 45
click at [927, 221] on div "[DATE] 07:07 PM" at bounding box center [979, 241] width 687 height 44
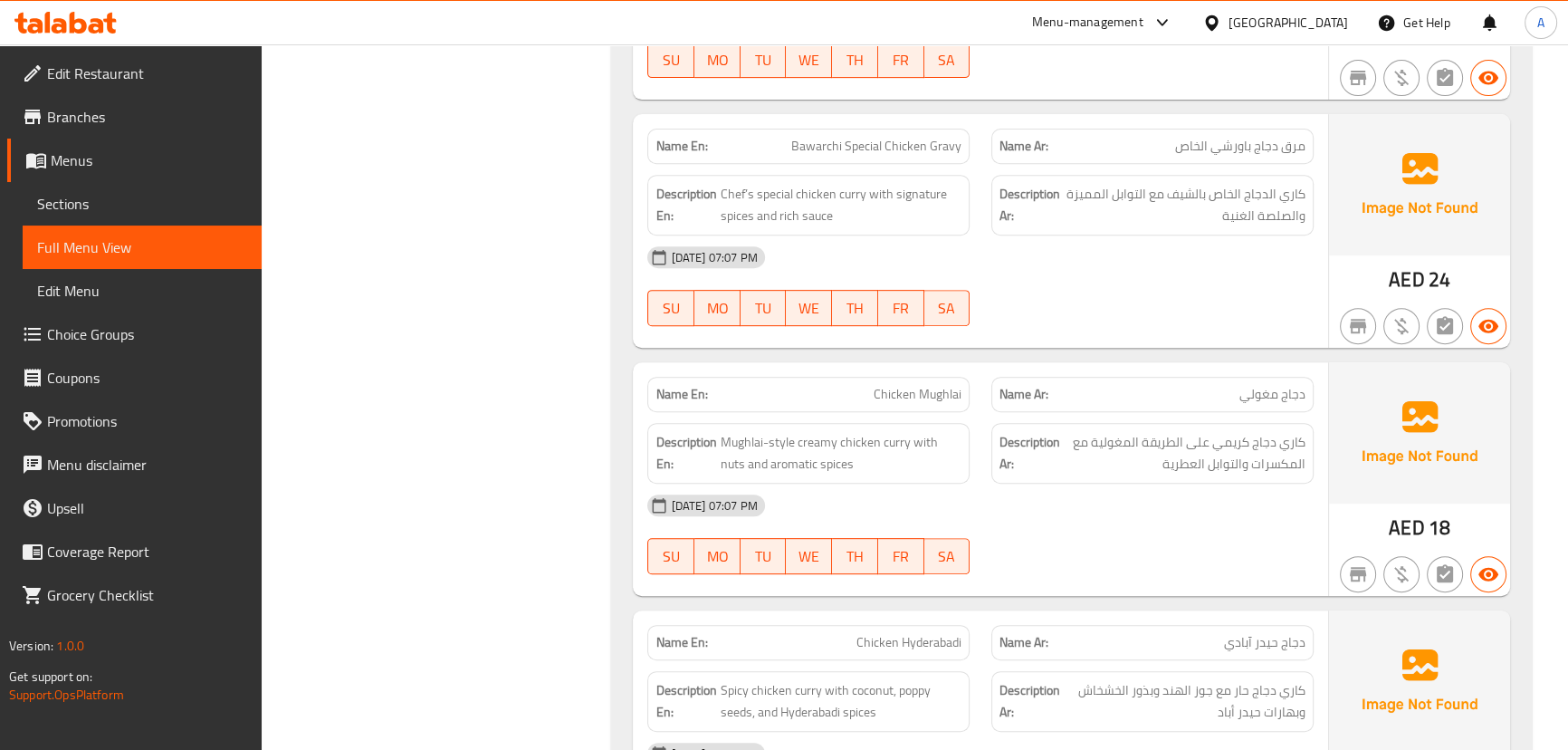
scroll to position [971, 0]
